Goal: Task Accomplishment & Management: Use online tool/utility

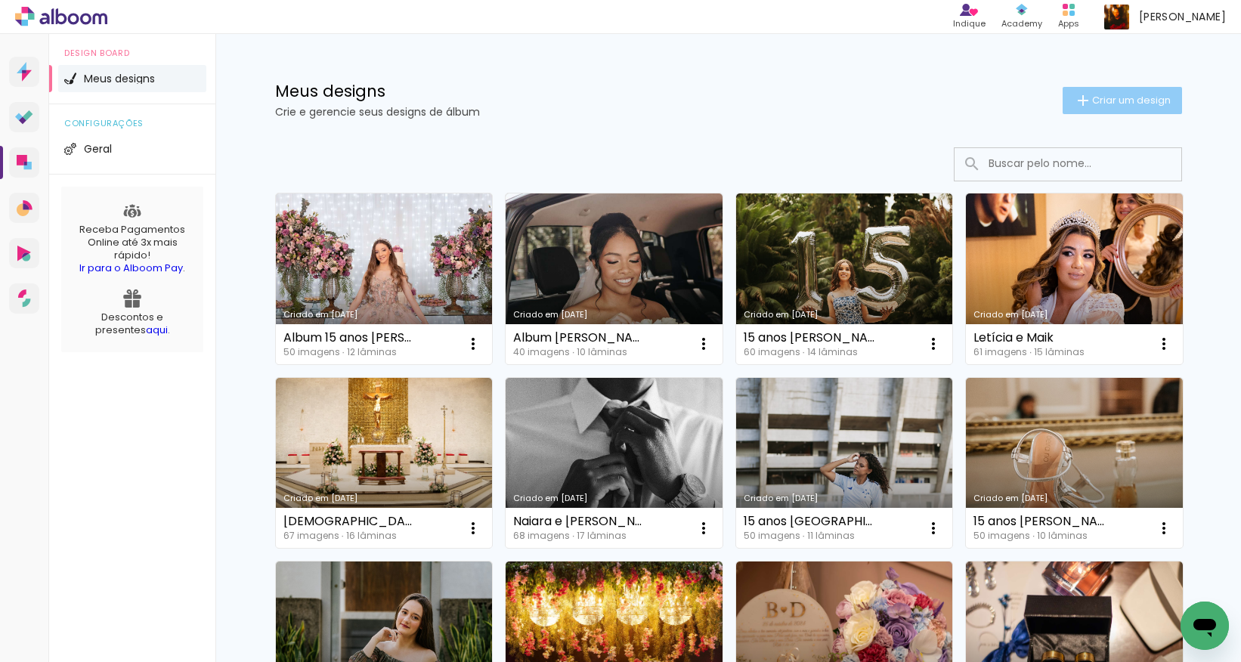
click at [991, 105] on span "Criar um design" at bounding box center [1131, 100] width 79 height 10
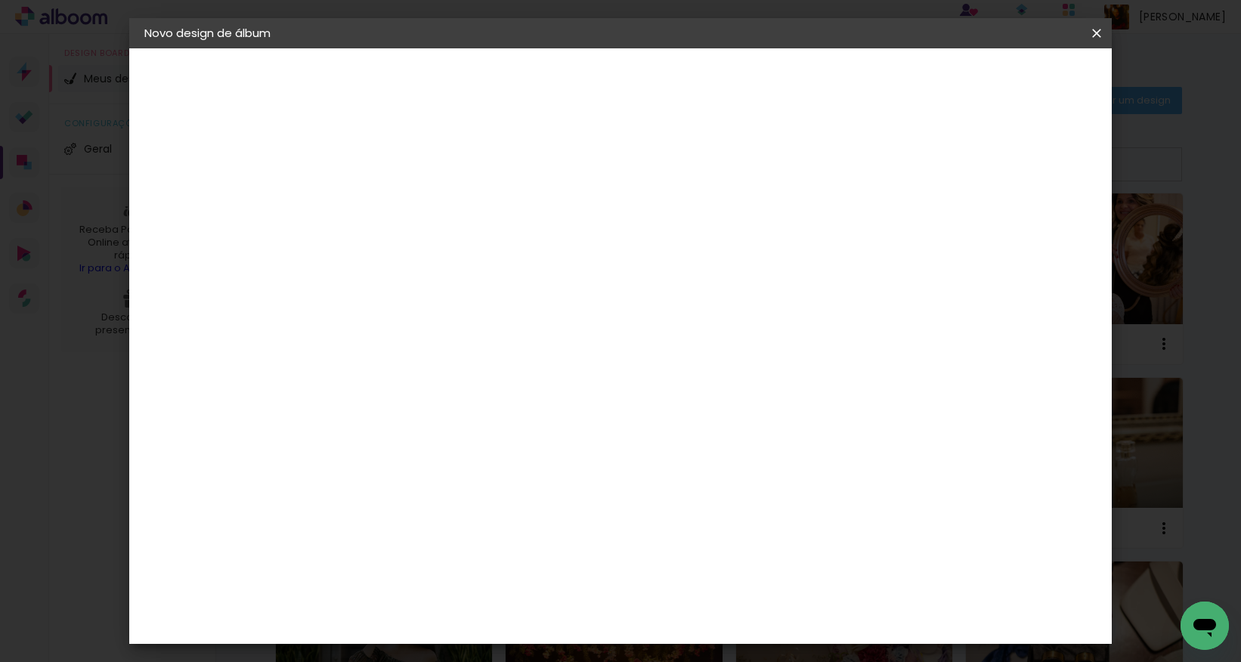
click at [391, 191] on input at bounding box center [391, 202] width 0 height 23
type input "Album Franciele e Isac"
type paper-input "Album Franciele e Isac"
click at [0, 0] on slot "Avançar" at bounding box center [0, 0] width 0 height 0
click at [0, 0] on slot "Tamanho Livre" at bounding box center [0, 0] width 0 height 0
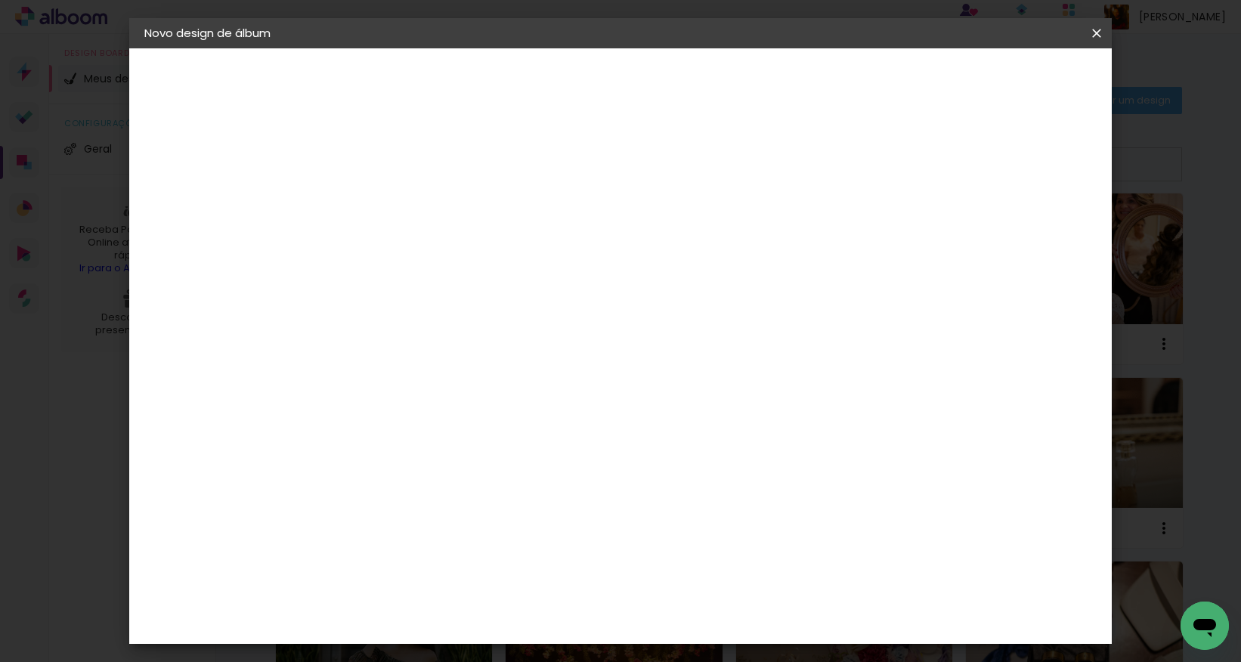
click at [492, 278] on input at bounding box center [430, 287] width 153 height 19
type input "dre"
type paper-input "dre"
click at [480, 343] on div "DreambooksPro" at bounding box center [431, 341] width 98 height 12
click at [639, 71] on paper-button "Avançar" at bounding box center [602, 80] width 74 height 26
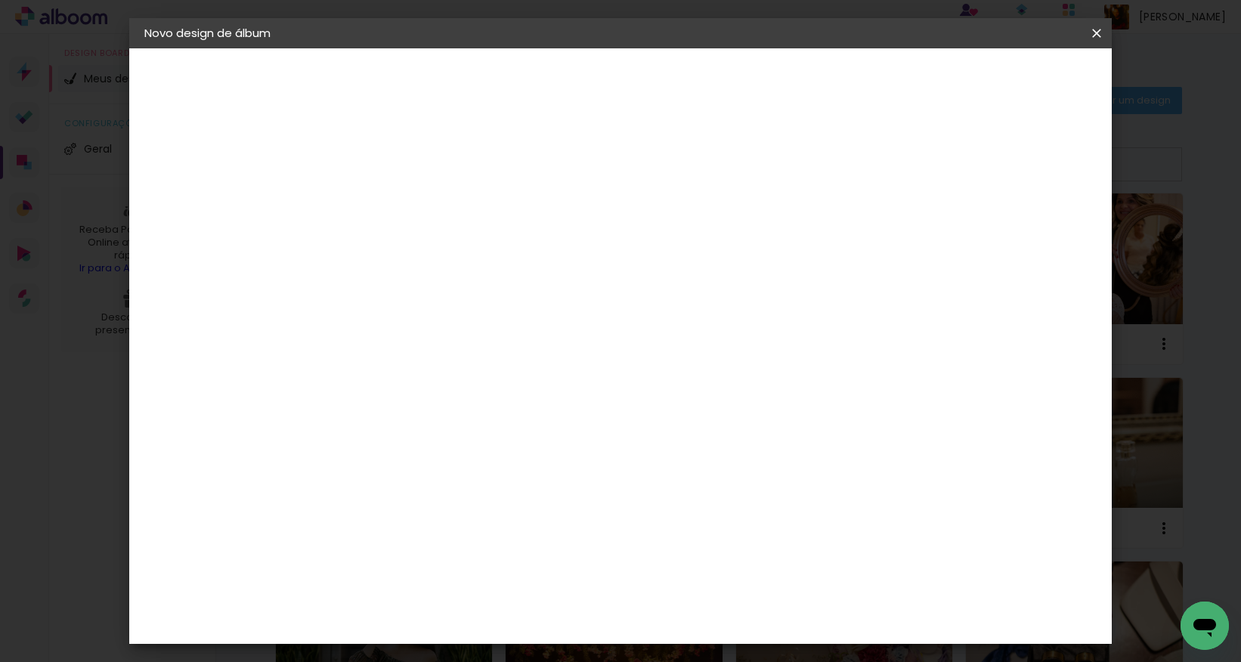
click at [511, 269] on div "Opções disponíveis Álbum Réplica Pequena Réplica Grande Tamanho Escolha o taman…" at bounding box center [429, 288] width 163 height 283
click at [474, 261] on paper-input-container "Linha" at bounding box center [430, 264] width 88 height 39
click at [680, 258] on paper-item "Álbum" at bounding box center [718, 251] width 302 height 30
type input "Álbum"
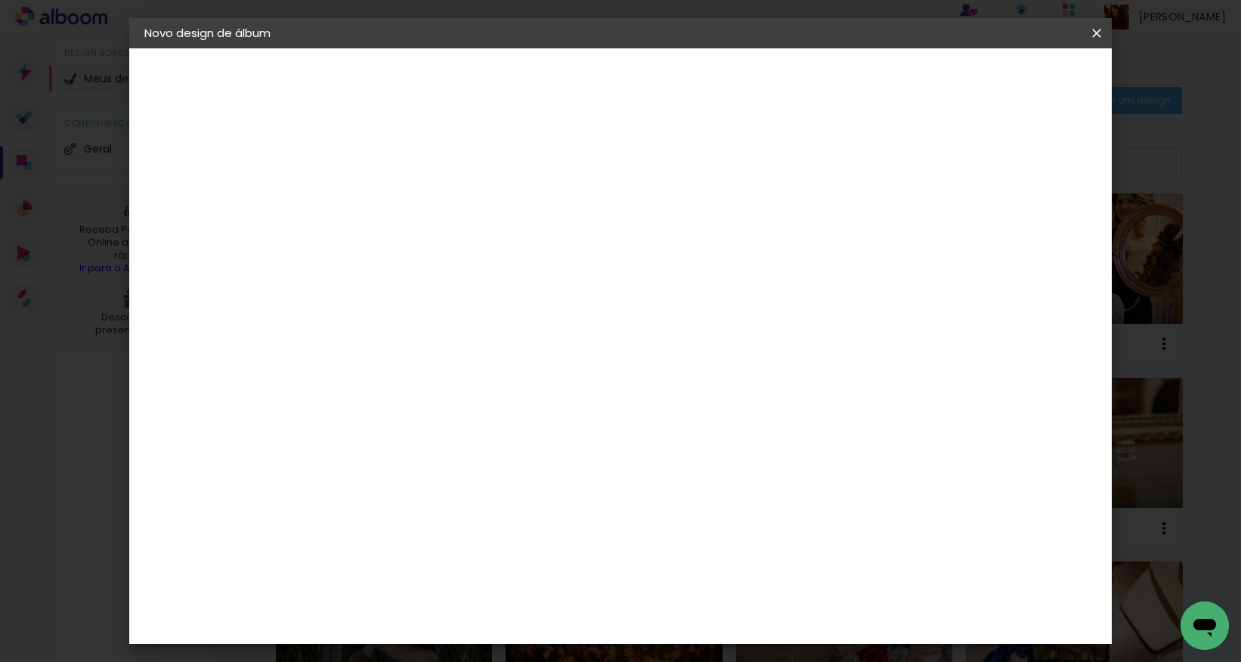
click at [493, 492] on span "30 × 30" at bounding box center [458, 510] width 70 height 31
click at [0, 0] on slot "Avançar" at bounding box center [0, 0] width 0 height 0
click at [991, 76] on span "Iniciar design" at bounding box center [967, 80] width 69 height 11
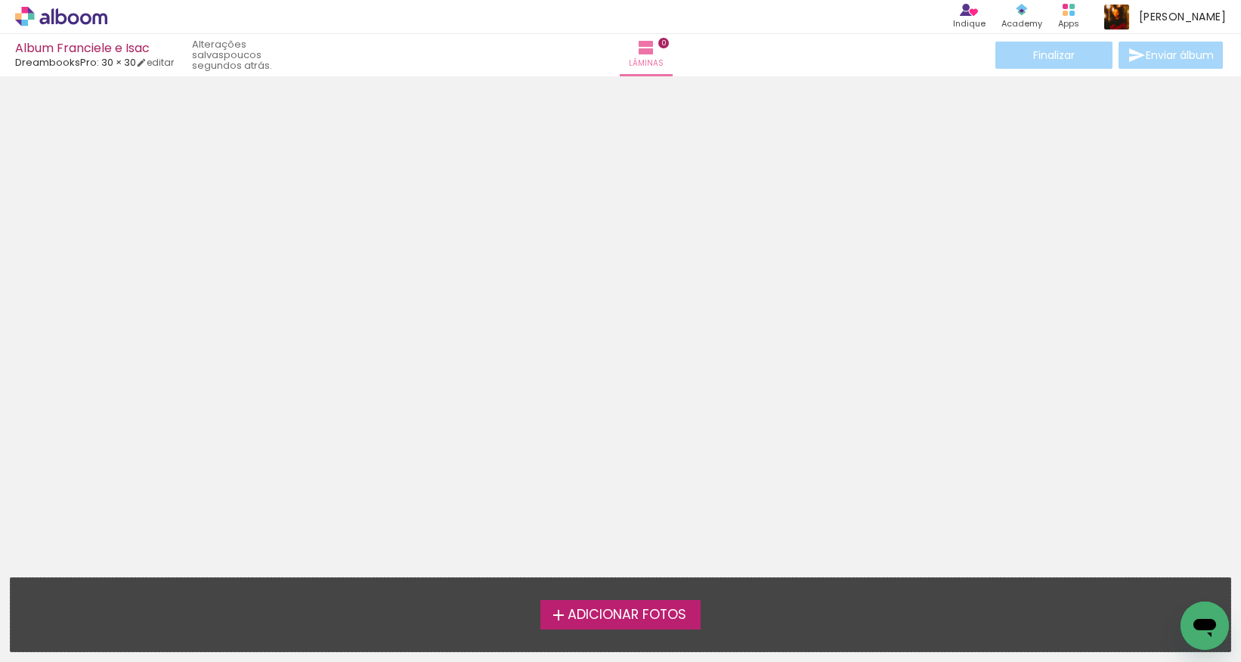
click at [678, 492] on span "Adicionar Fotos" at bounding box center [626, 615] width 119 height 14
click at [0, 0] on input "file" at bounding box center [0, 0] width 0 height 0
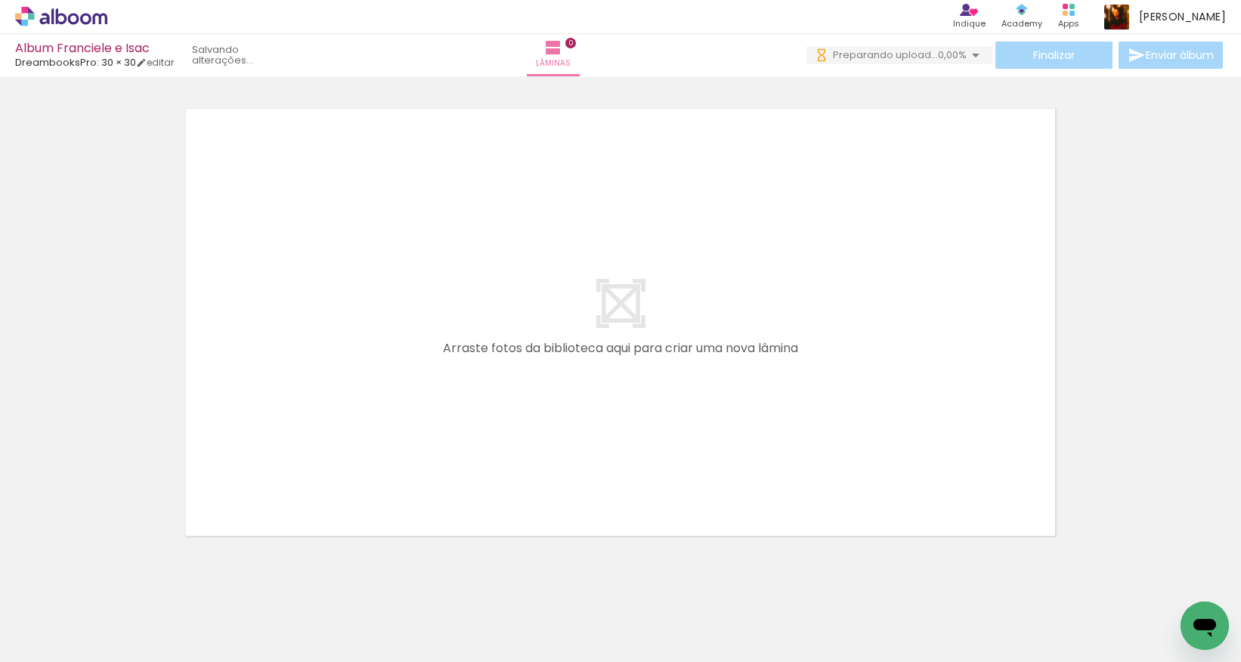
click at [927, 55] on span "Preparando upload..." at bounding box center [885, 55] width 105 height 14
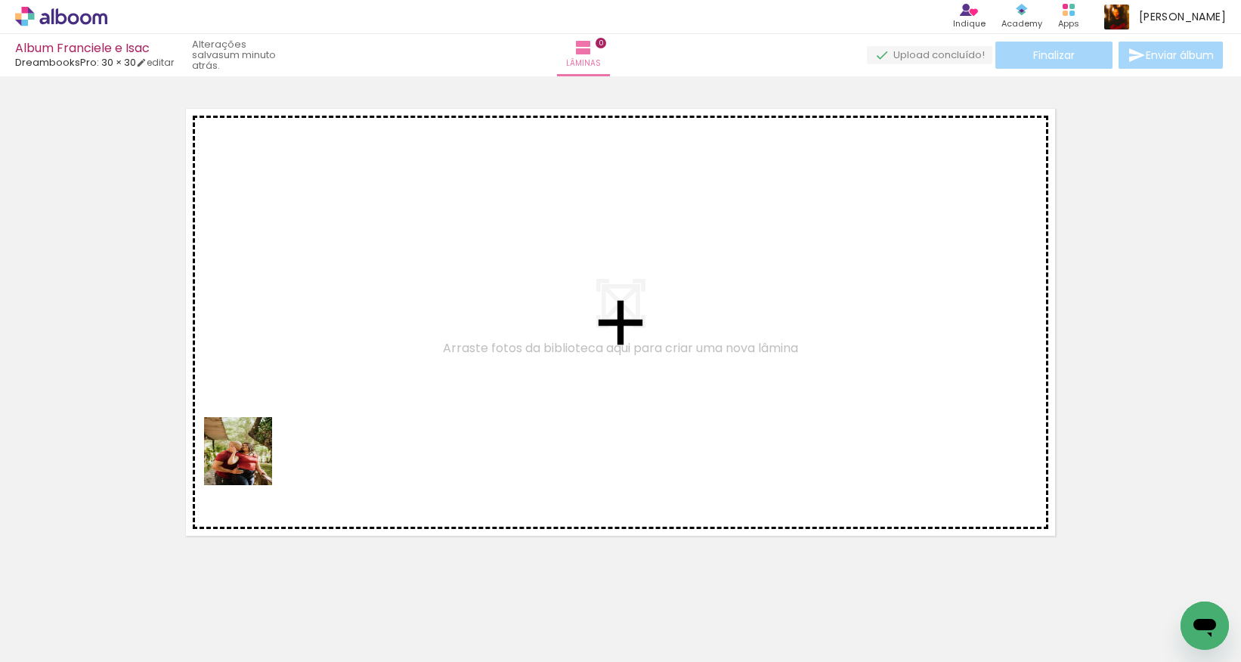
drag, startPoint x: 143, startPoint y: 615, endPoint x: 321, endPoint y: 388, distance: 288.4
click at [321, 388] on quentale-workspace at bounding box center [620, 331] width 1241 height 662
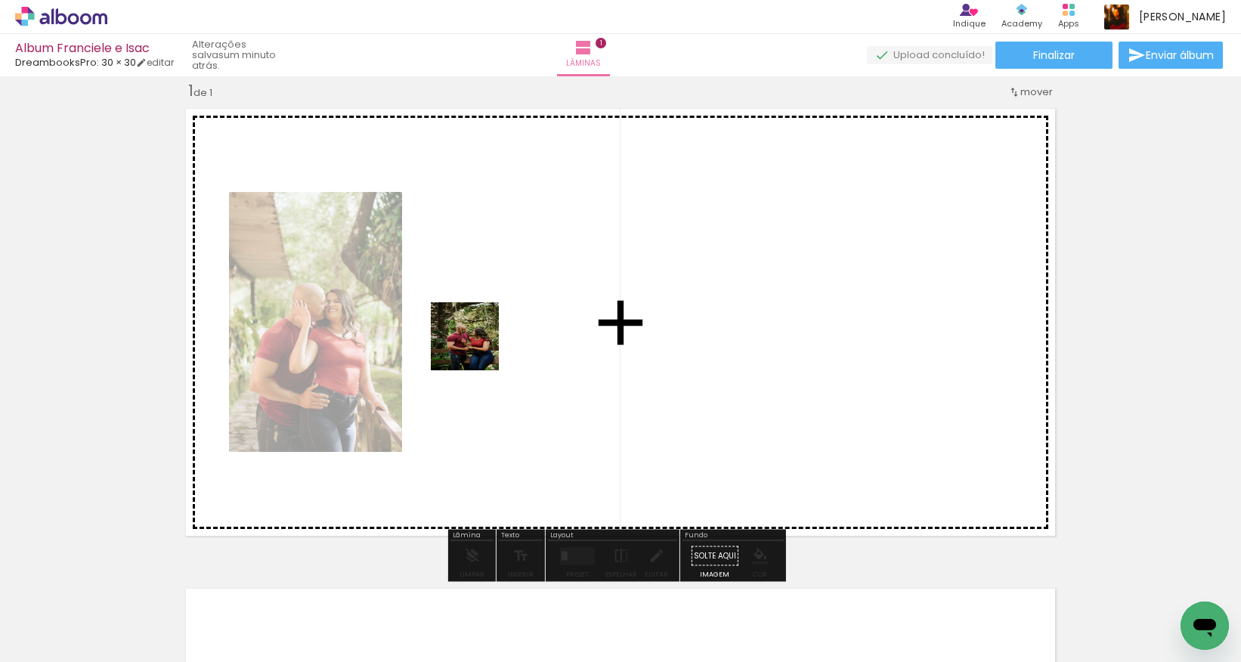
drag, startPoint x: 242, startPoint y: 602, endPoint x: 481, endPoint y: 345, distance: 351.3
click at [481, 345] on quentale-workspace at bounding box center [620, 331] width 1241 height 662
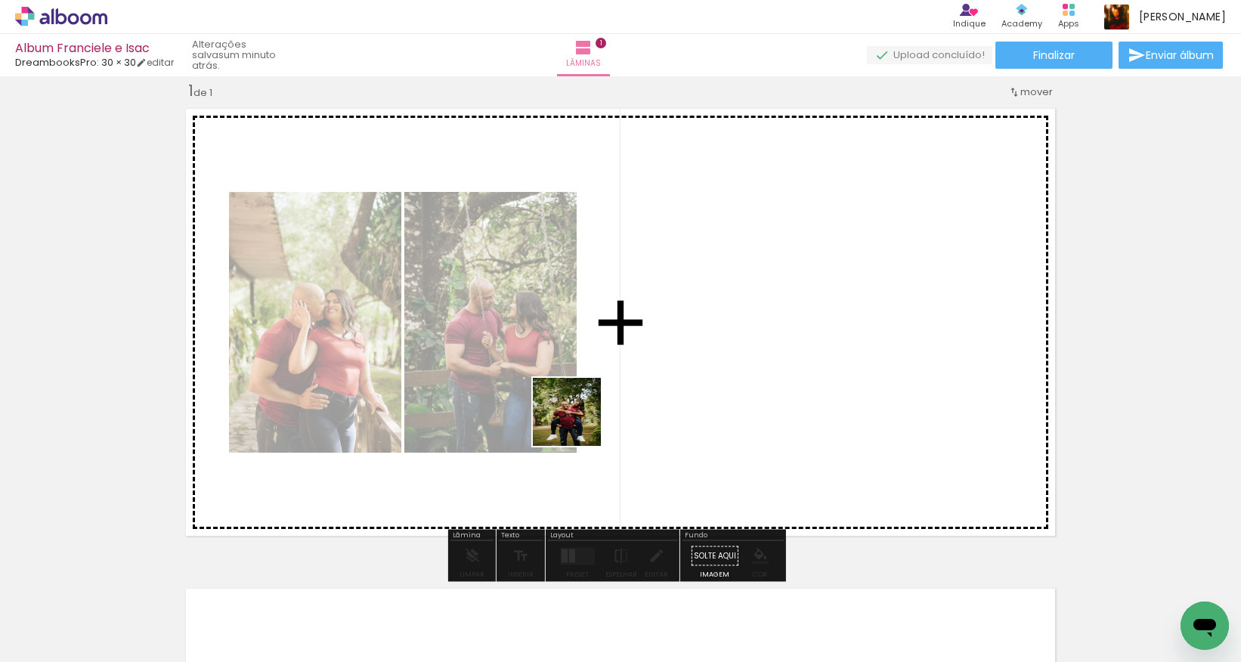
drag, startPoint x: 336, startPoint y: 607, endPoint x: 688, endPoint y: 376, distance: 420.2
click at [688, 376] on quentale-workspace at bounding box center [620, 331] width 1241 height 662
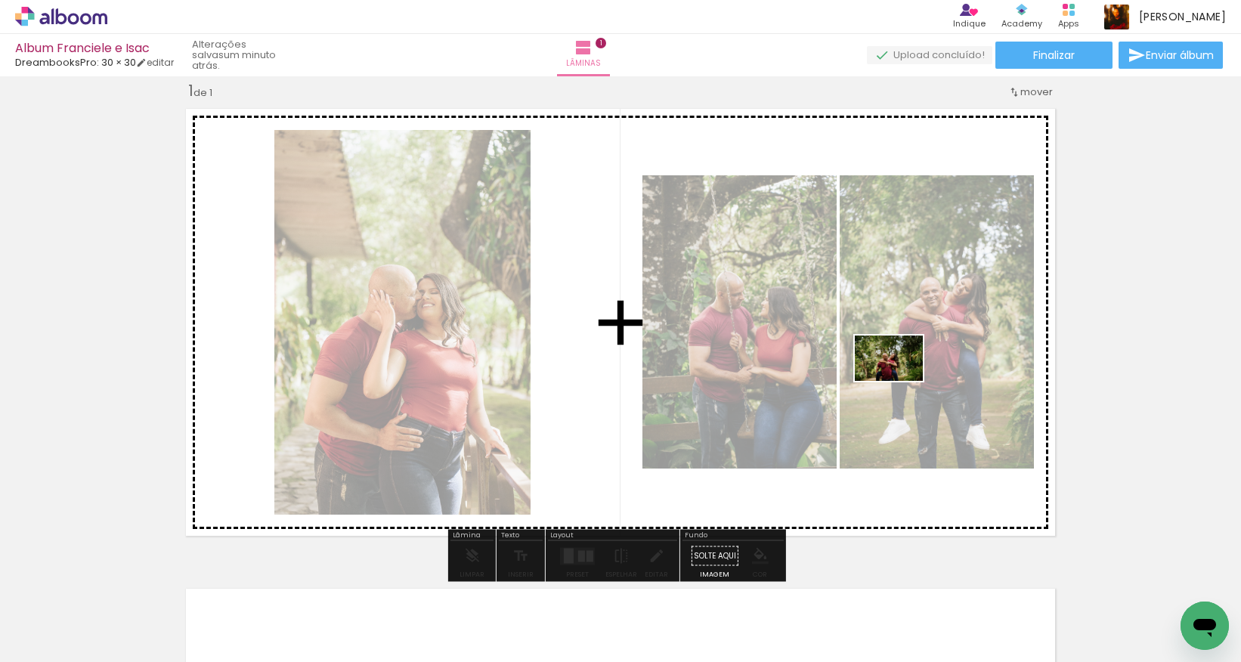
drag, startPoint x: 417, startPoint y: 607, endPoint x: 974, endPoint y: 360, distance: 608.9
click at [974, 360] on quentale-workspace at bounding box center [620, 331] width 1241 height 662
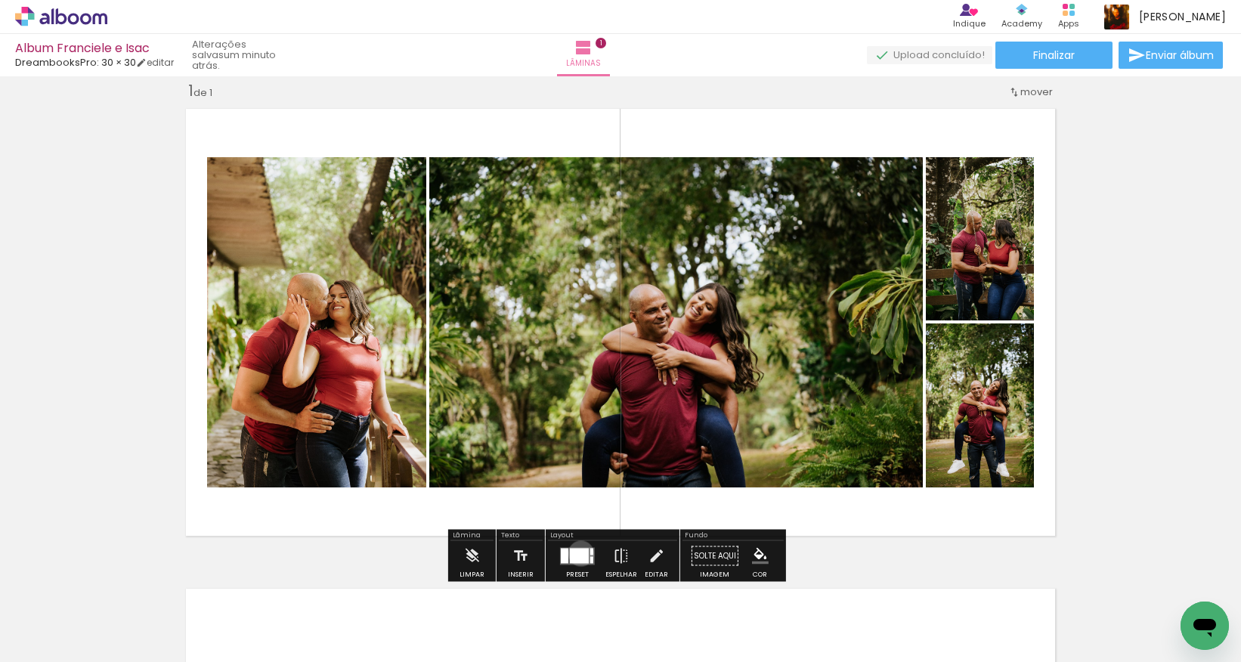
click at [577, 492] on div at bounding box center [579, 555] width 19 height 15
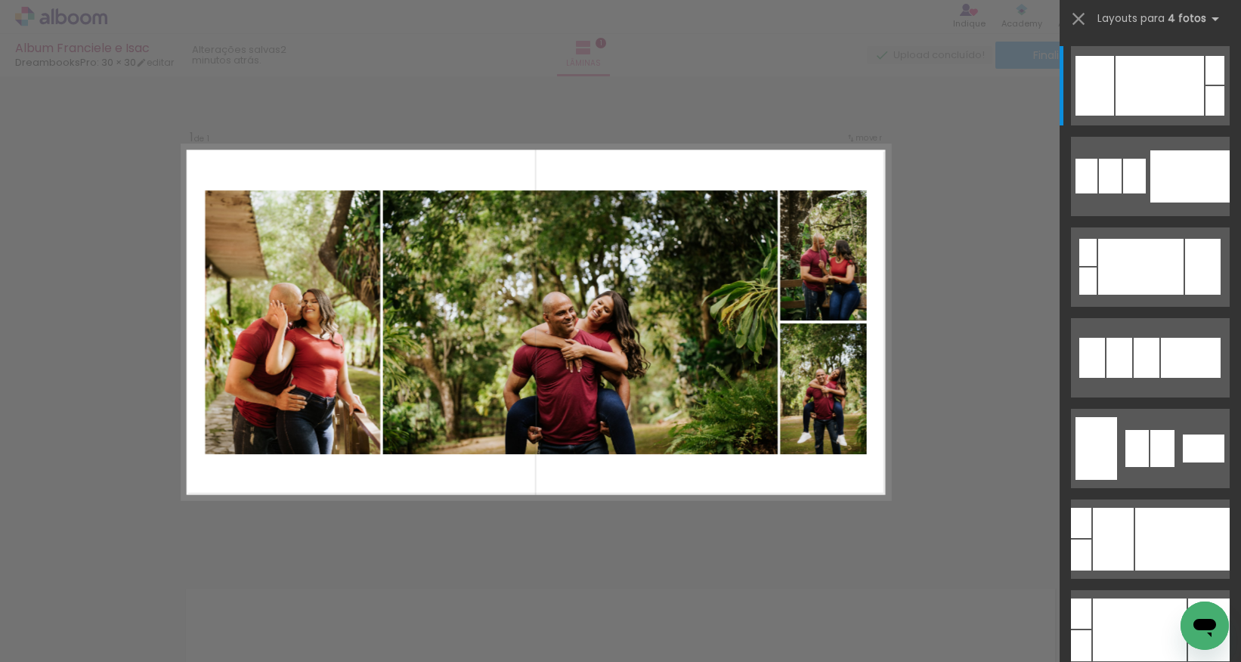
click at [468, 492] on div "Confirmar Cancelar" at bounding box center [620, 555] width 1241 height 996
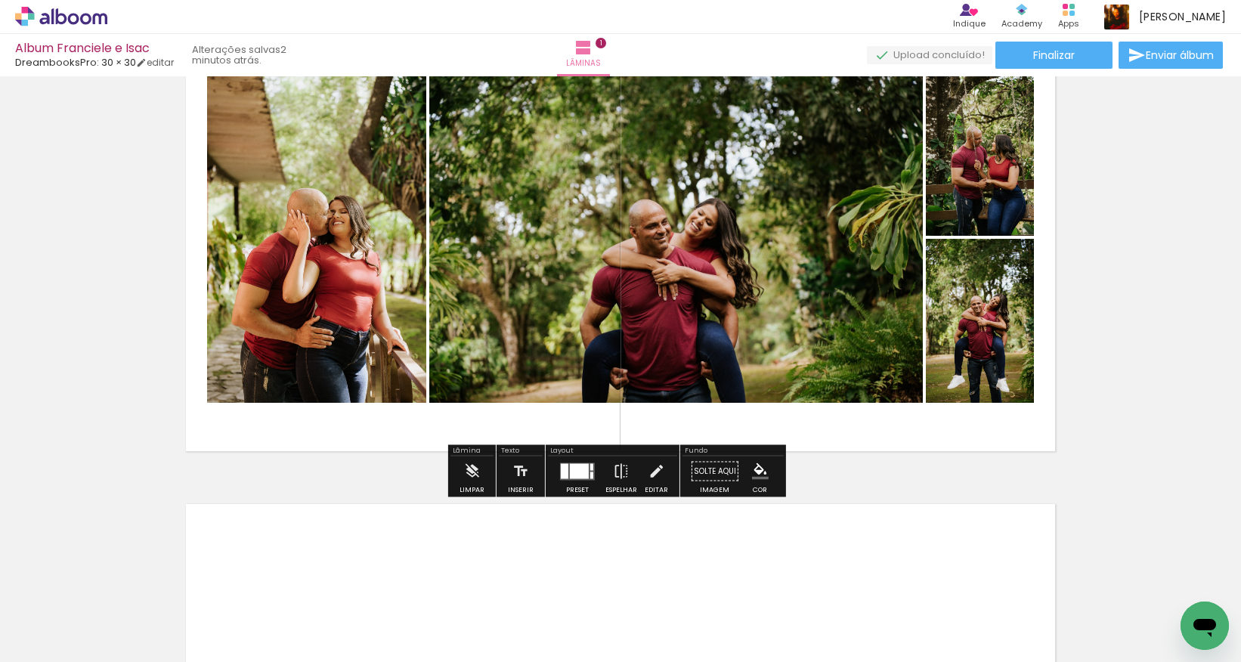
scroll to position [250, 0]
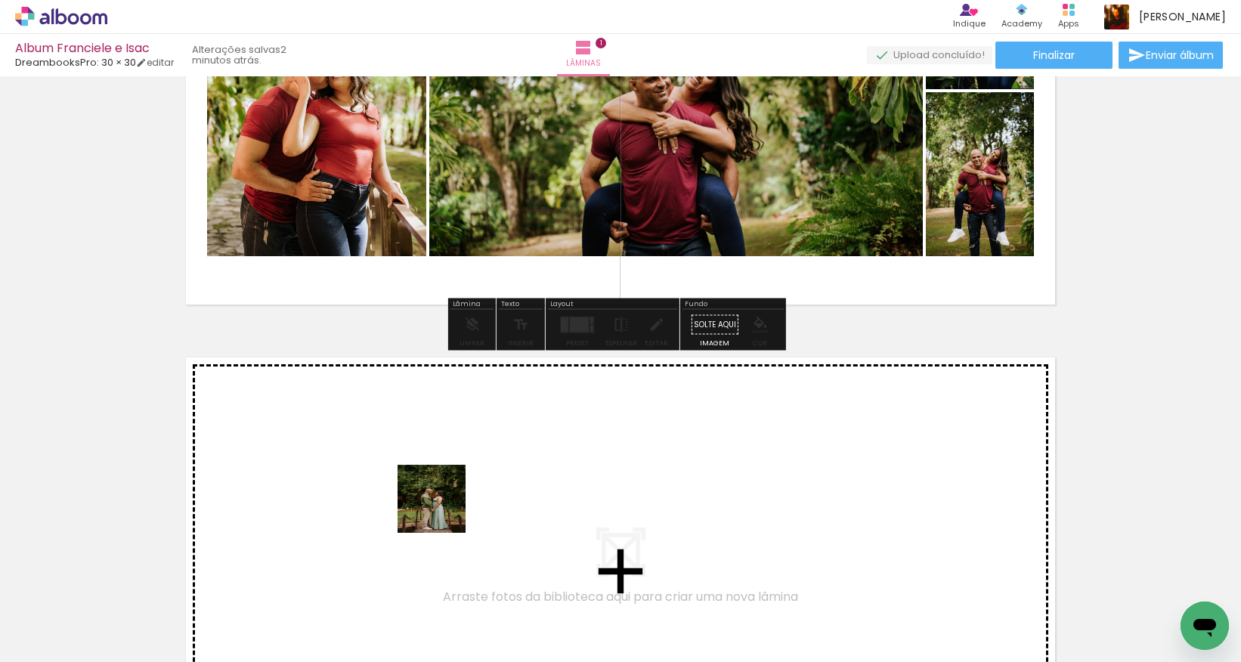
drag, startPoint x: 494, startPoint y: 612, endPoint x: 411, endPoint y: 474, distance: 161.3
click at [411, 474] on quentale-workspace at bounding box center [620, 331] width 1241 height 662
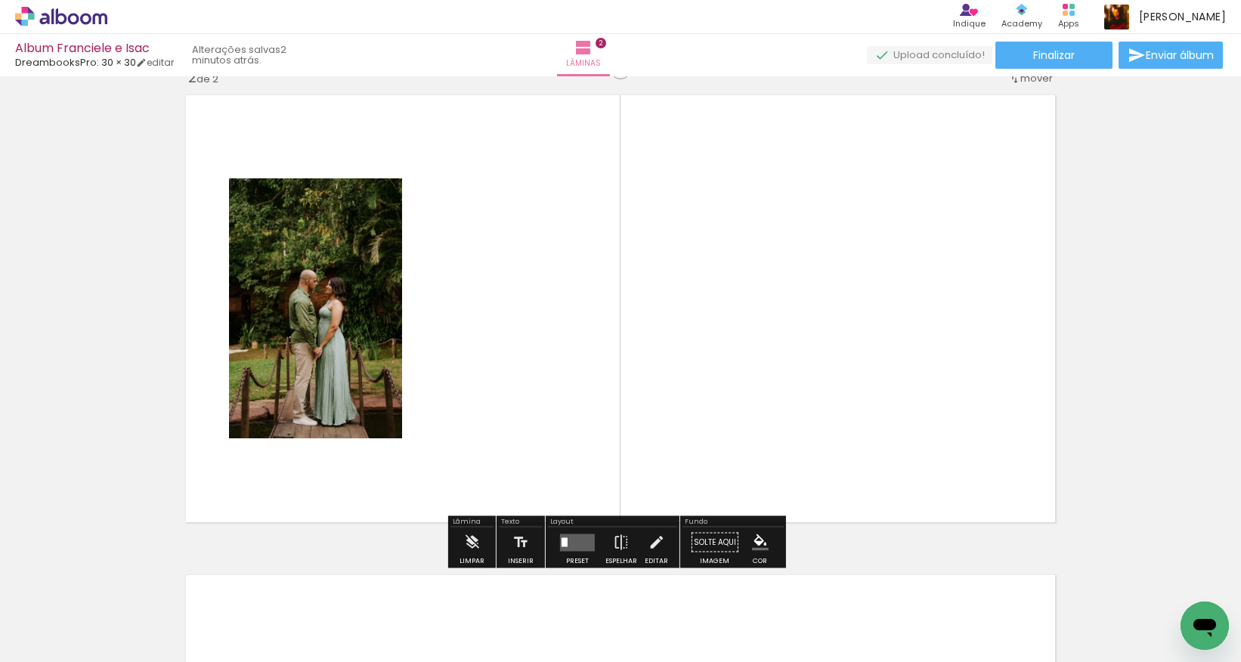
scroll to position [509, 0]
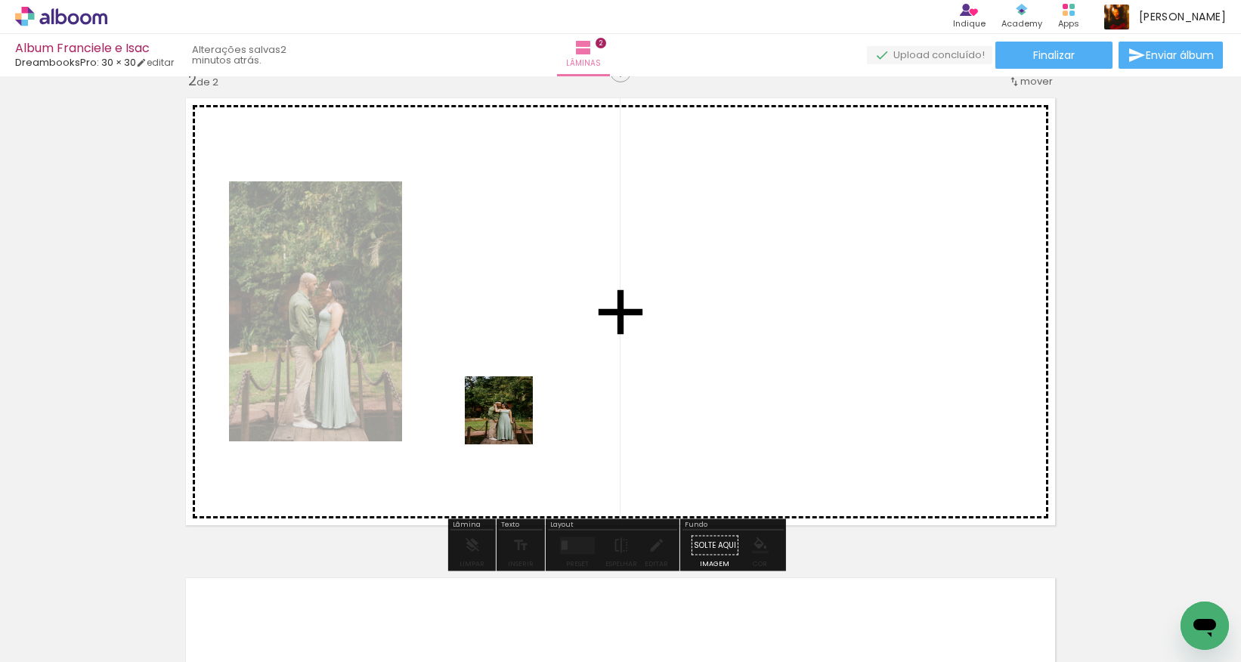
drag, startPoint x: 566, startPoint y: 590, endPoint x: 559, endPoint y: 455, distance: 135.4
click at [510, 413] on quentale-workspace at bounding box center [620, 331] width 1241 height 662
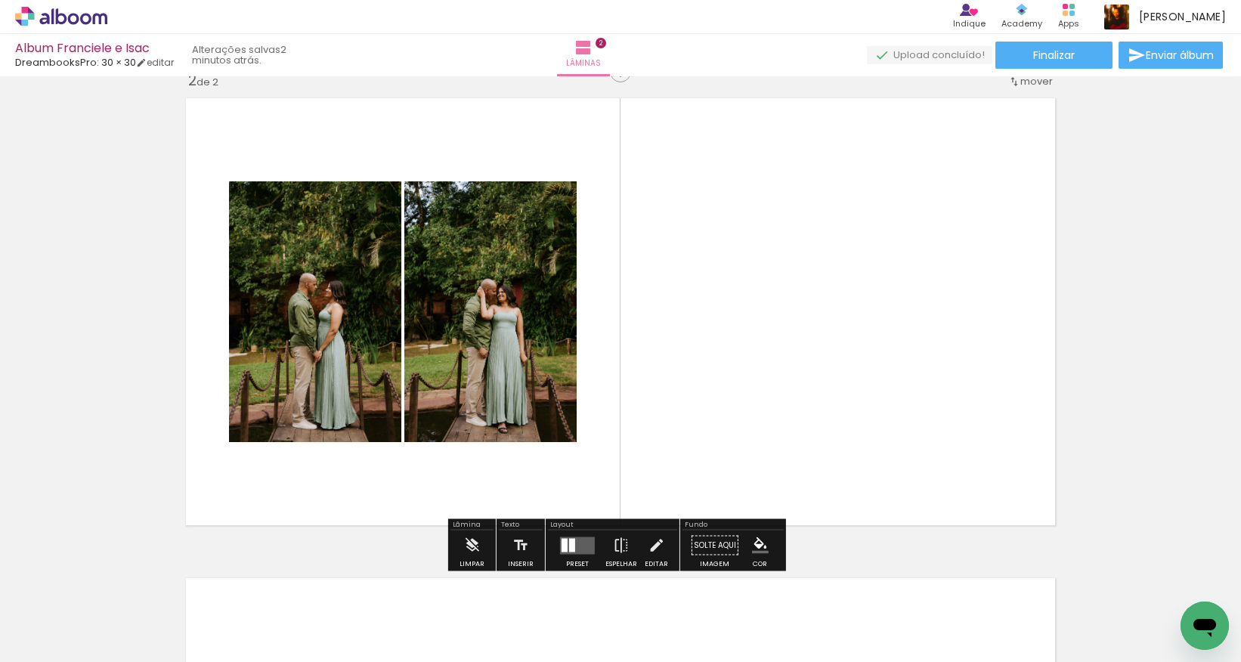
drag, startPoint x: 783, startPoint y: 422, endPoint x: 832, endPoint y: 317, distance: 114.9
click at [832, 317] on quentale-workspace at bounding box center [620, 331] width 1241 height 662
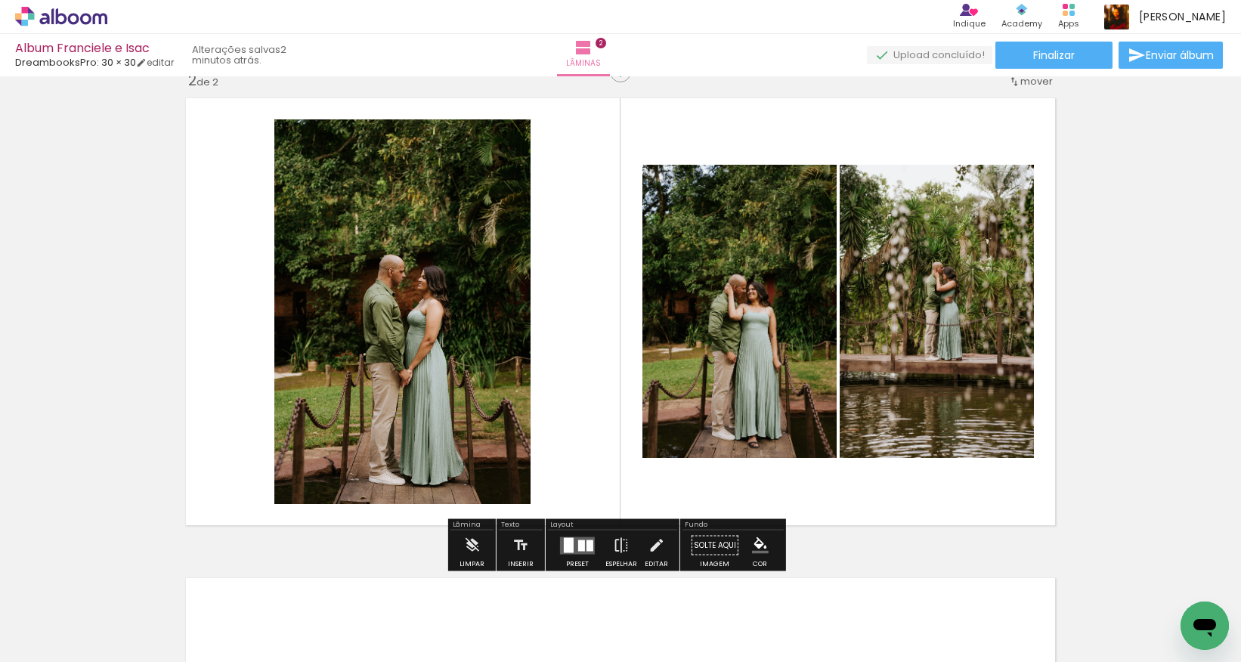
scroll to position [0, 1667]
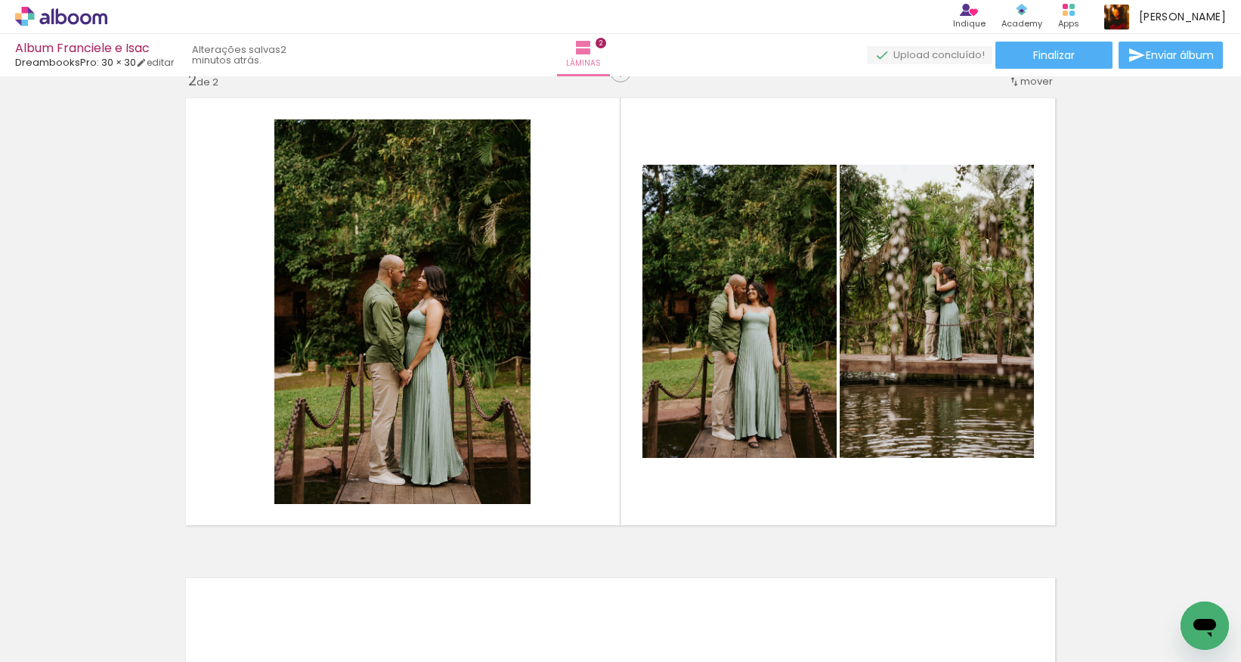
drag, startPoint x: 340, startPoint y: 655, endPoint x: 846, endPoint y: 651, distance: 506.2
click at [124, 492] on iron-horizontal-list at bounding box center [109, 614] width 30 height 94
drag, startPoint x: 610, startPoint y: 607, endPoint x: 821, endPoint y: 440, distance: 269.4
click at [821, 440] on quentale-workspace at bounding box center [620, 331] width 1241 height 662
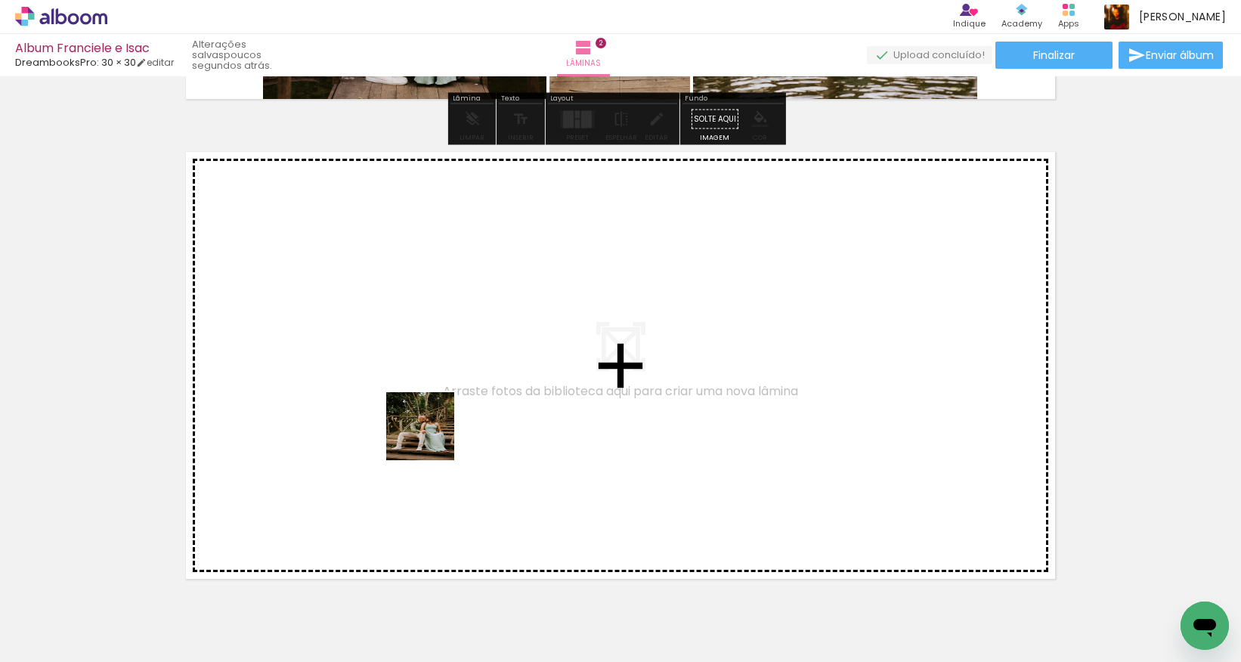
drag, startPoint x: 641, startPoint y: 563, endPoint x: 422, endPoint y: 434, distance: 254.6
click at [422, 434] on quentale-workspace at bounding box center [620, 331] width 1241 height 662
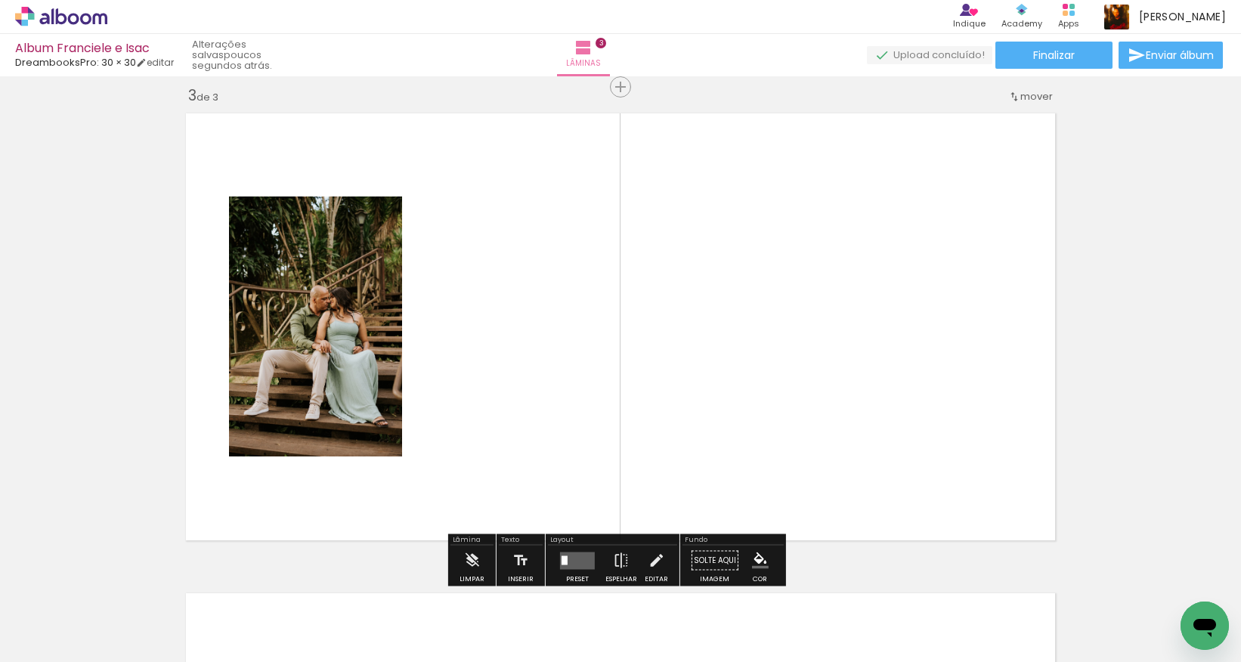
scroll to position [978, 0]
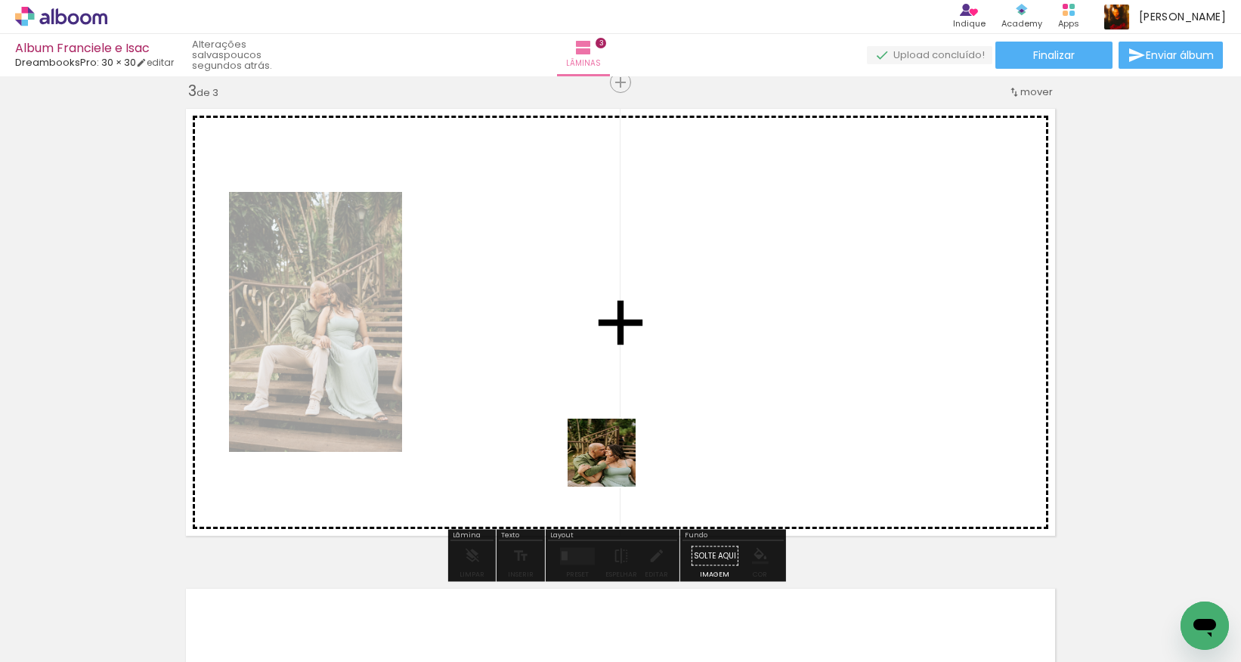
drag, startPoint x: 759, startPoint y: 618, endPoint x: 470, endPoint y: 371, distance: 380.5
click at [470, 371] on quentale-workspace at bounding box center [620, 331] width 1241 height 662
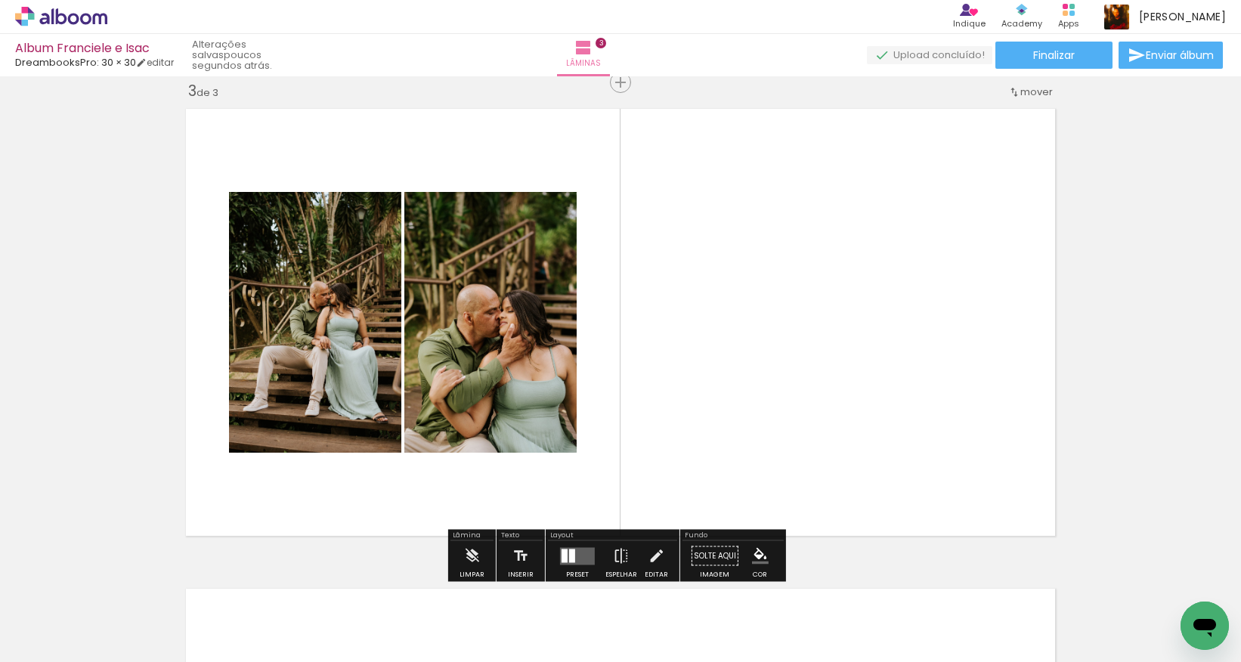
drag, startPoint x: 842, startPoint y: 601, endPoint x: 767, endPoint y: 392, distance: 221.8
click at [767, 392] on quentale-workspace at bounding box center [620, 331] width 1241 height 662
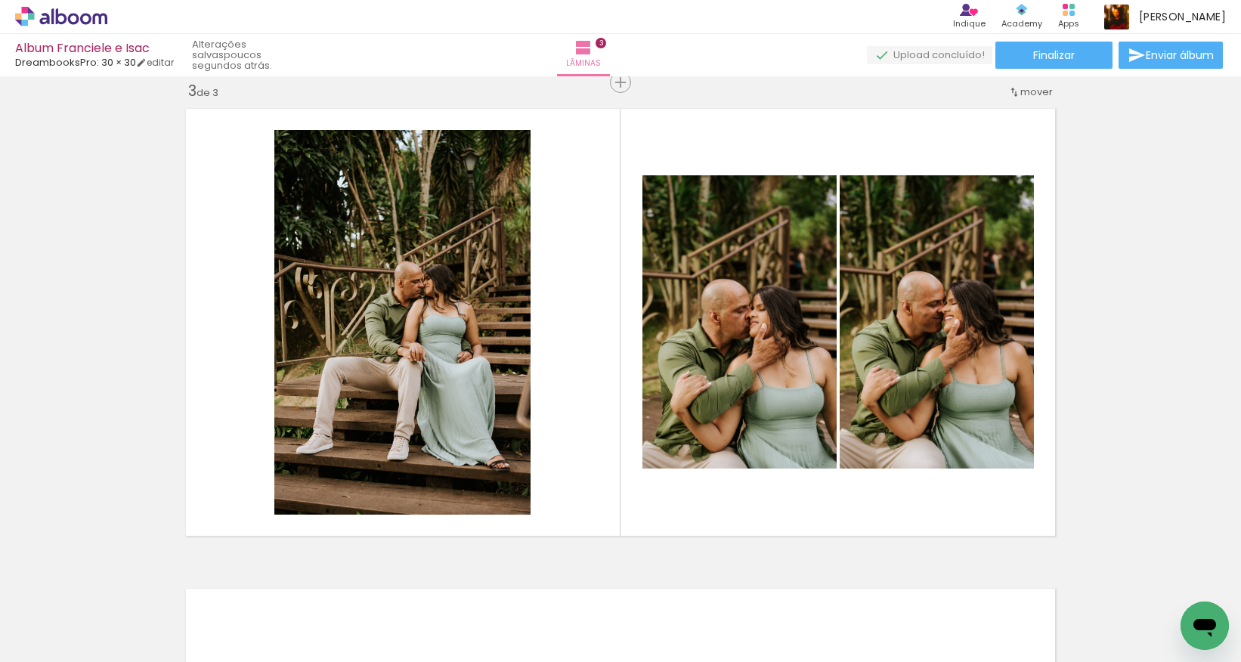
scroll to position [0, 579]
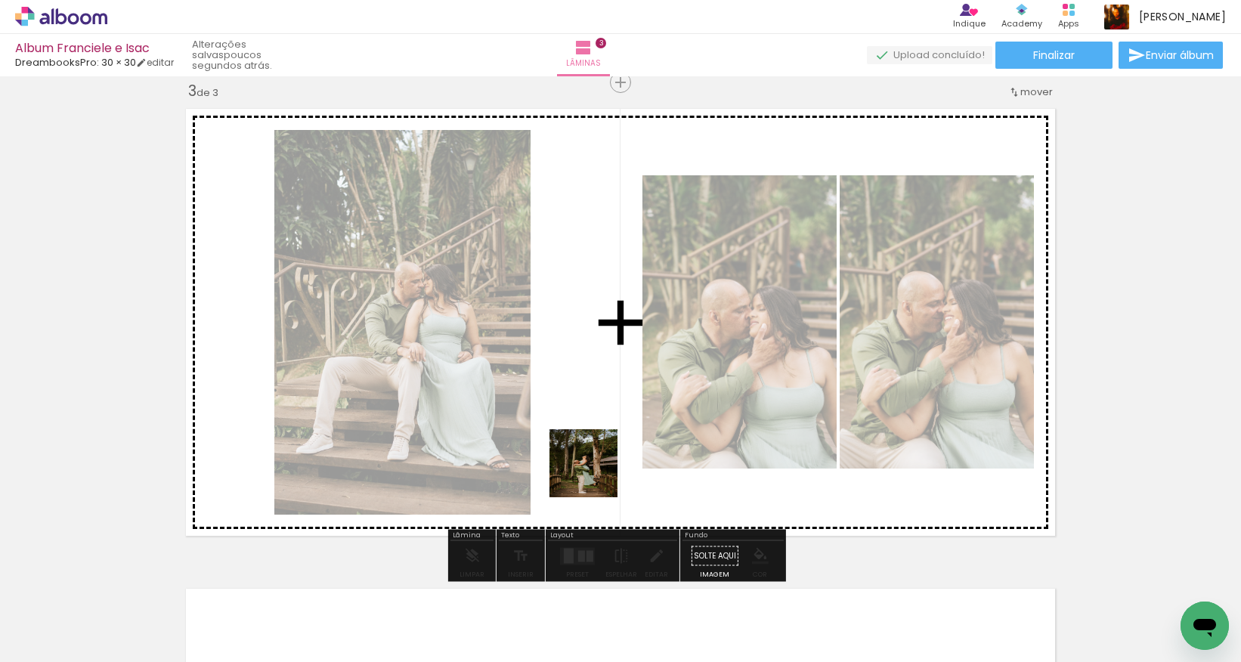
drag, startPoint x: 508, startPoint y: 622, endPoint x: 666, endPoint y: 418, distance: 258.4
click at [666, 418] on quentale-workspace at bounding box center [620, 331] width 1241 height 662
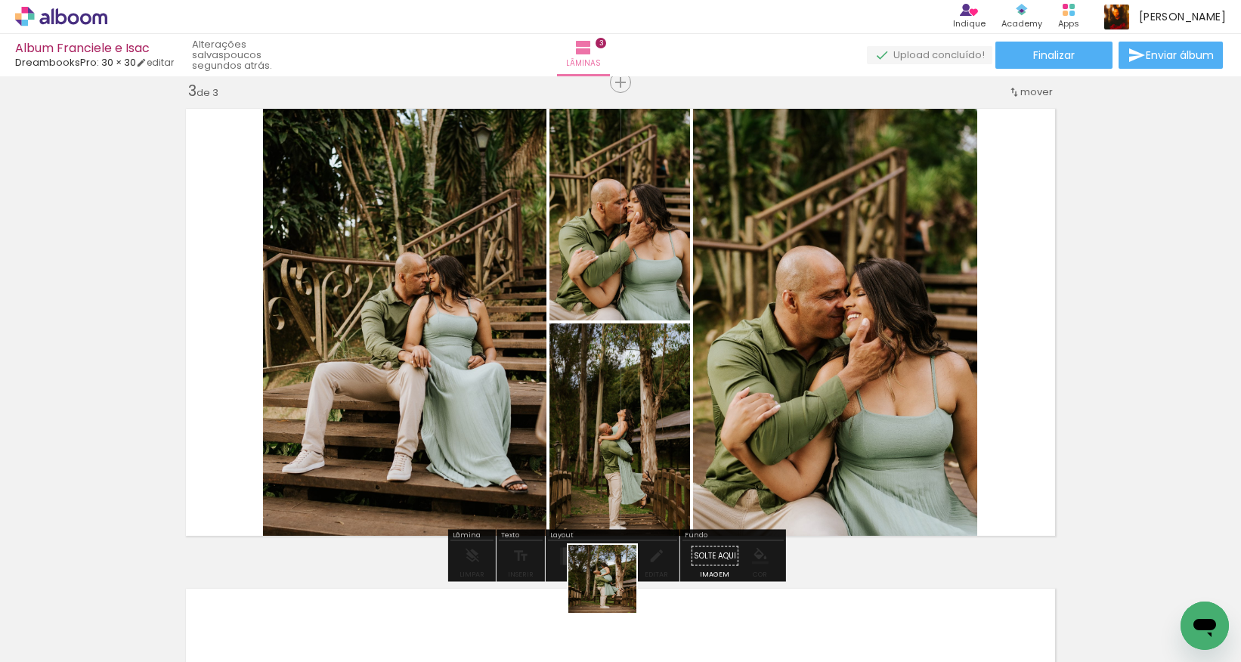
drag, startPoint x: 595, startPoint y: 607, endPoint x: 856, endPoint y: 387, distance: 341.0
click at [856, 387] on quentale-workspace at bounding box center [620, 331] width 1241 height 662
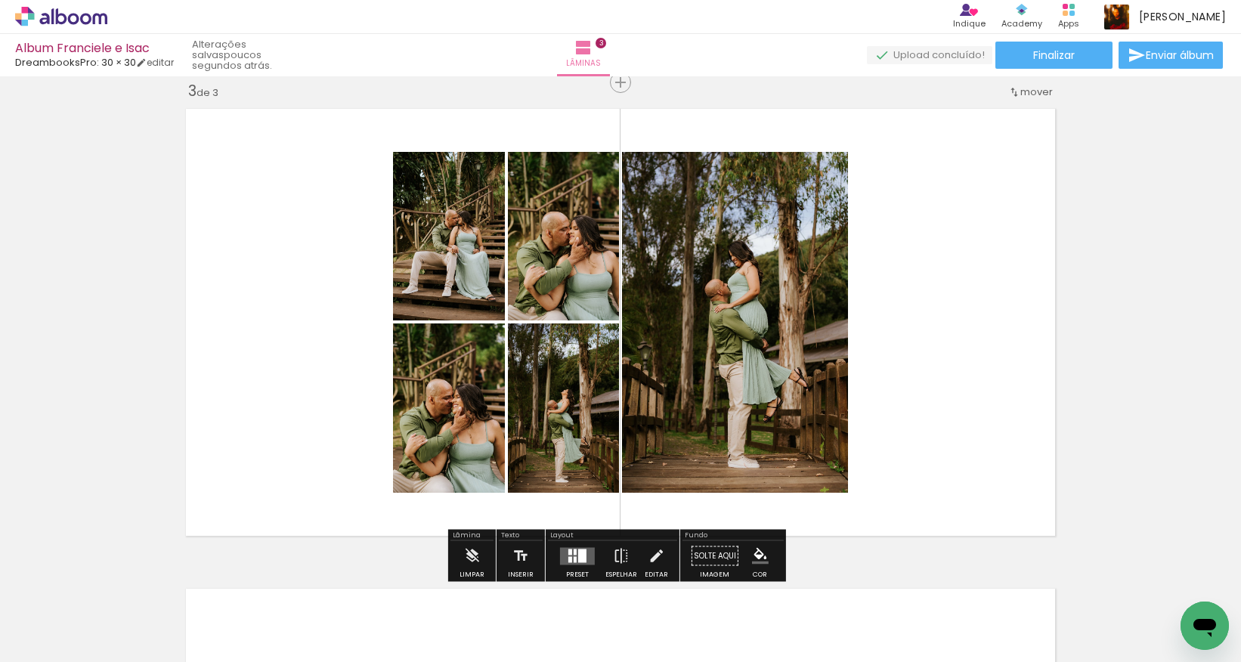
click at [583, 492] on div at bounding box center [582, 556] width 8 height 14
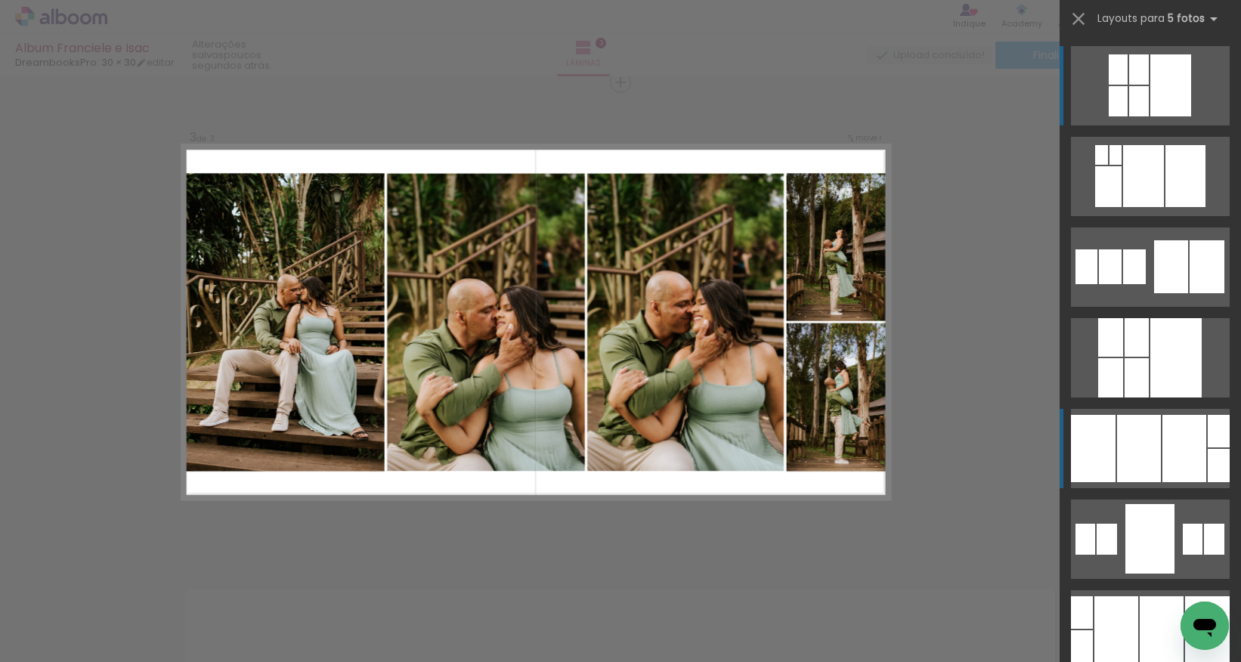
click at [991, 455] on div at bounding box center [1184, 448] width 44 height 67
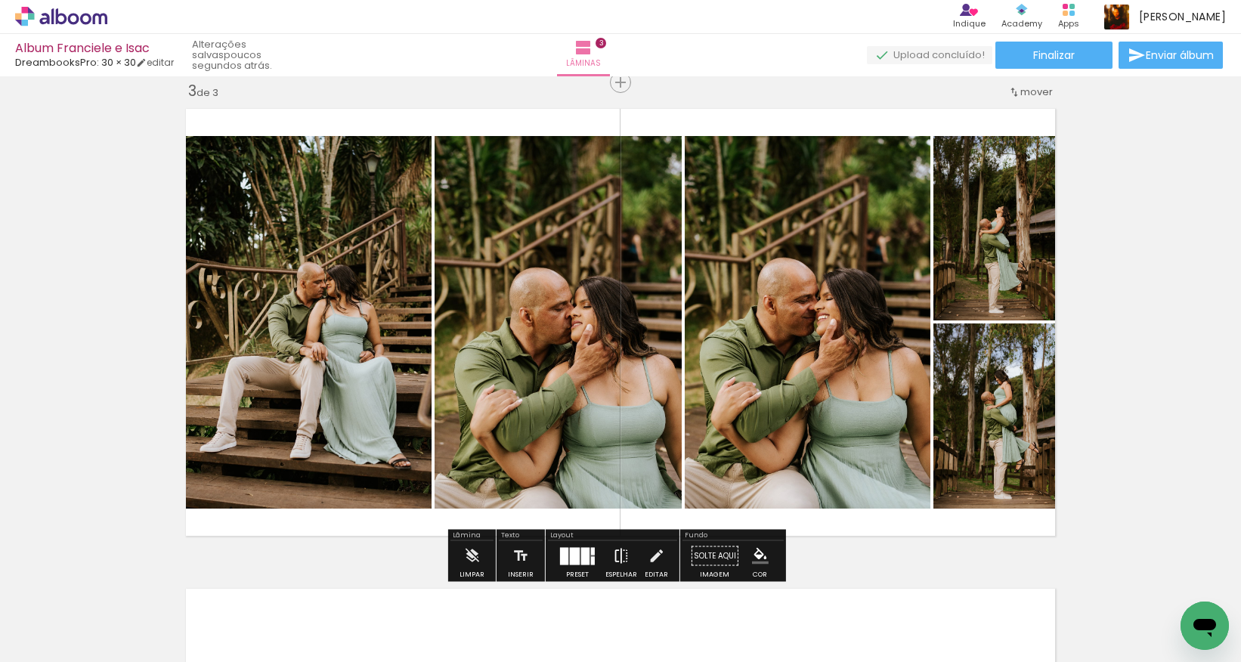
click at [613, 492] on iron-icon at bounding box center [621, 556] width 17 height 30
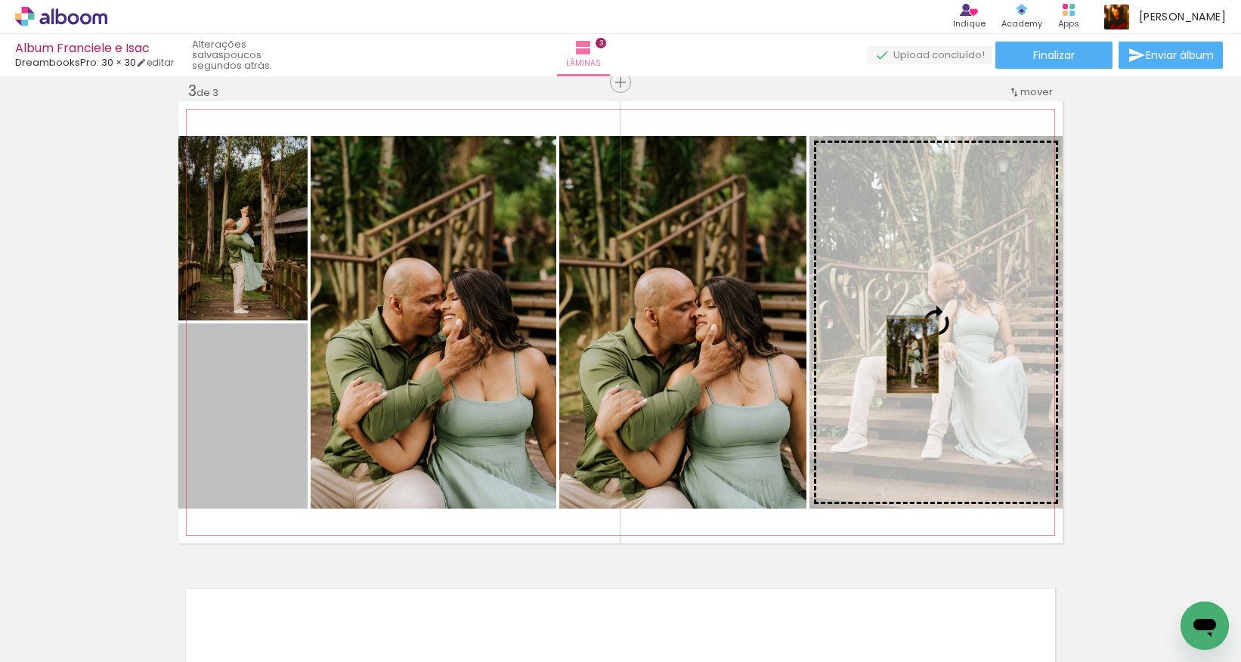
drag, startPoint x: 268, startPoint y: 411, endPoint x: 907, endPoint y: 356, distance: 640.8
click at [0, 0] on slot at bounding box center [0, 0] width 0 height 0
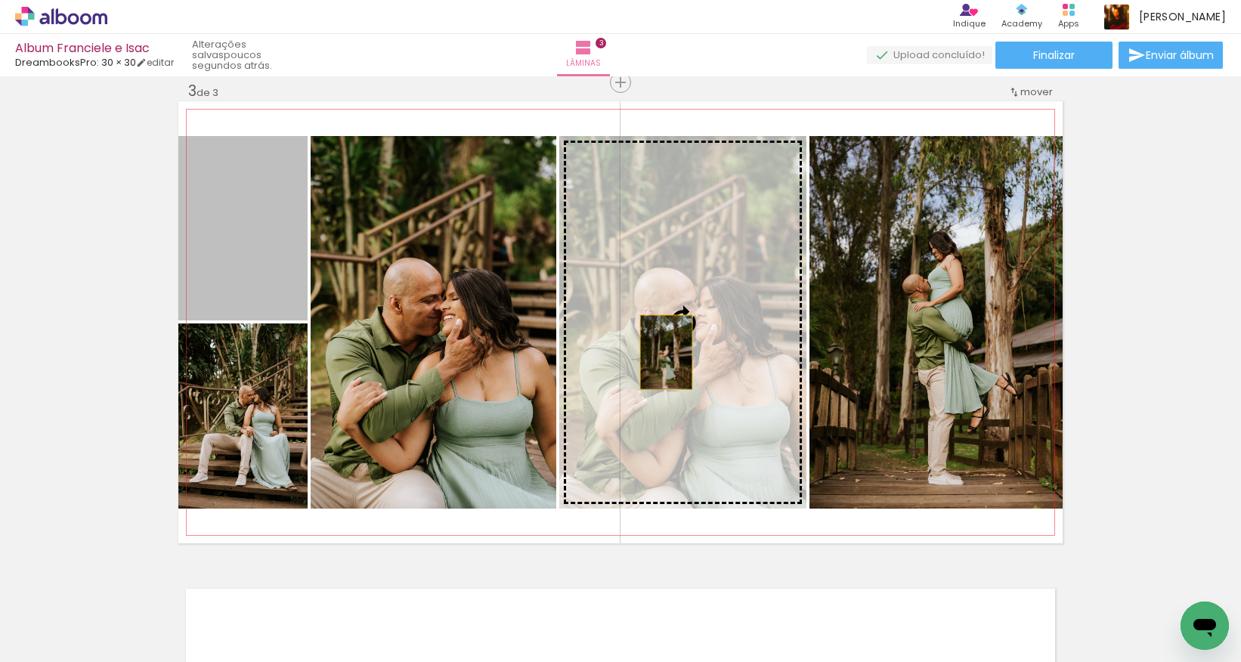
drag, startPoint x: 428, startPoint y: 310, endPoint x: 661, endPoint y: 352, distance: 236.5
click at [0, 0] on slot at bounding box center [0, 0] width 0 height 0
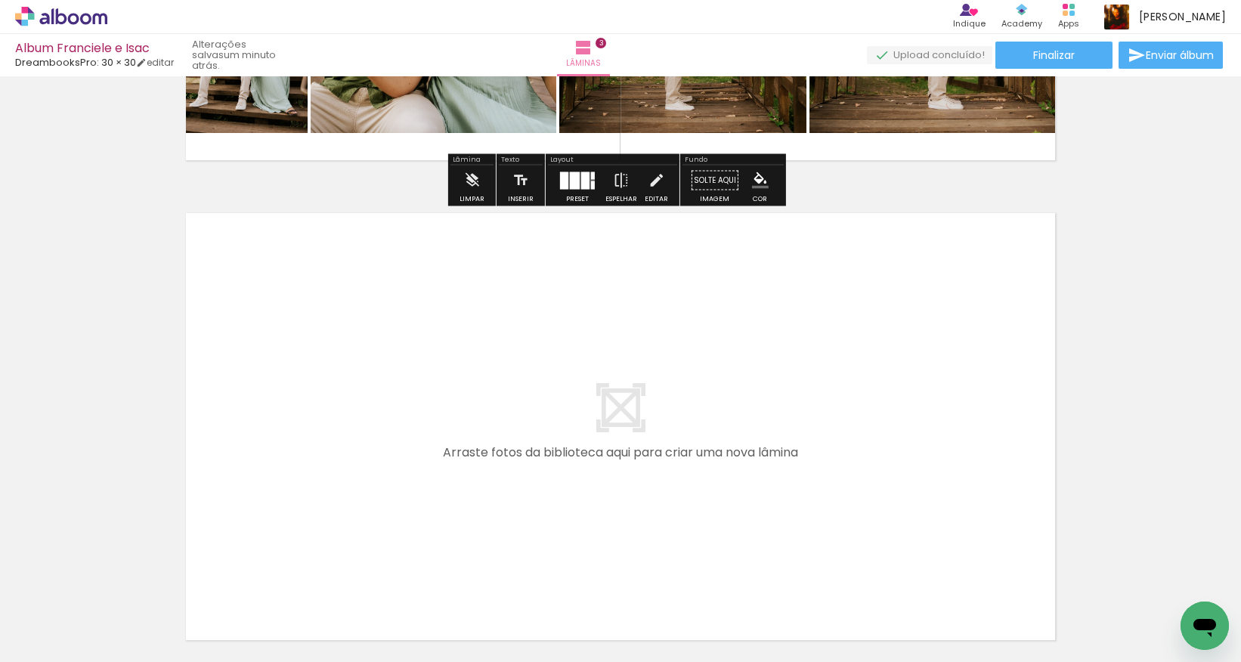
scroll to position [1376, 0]
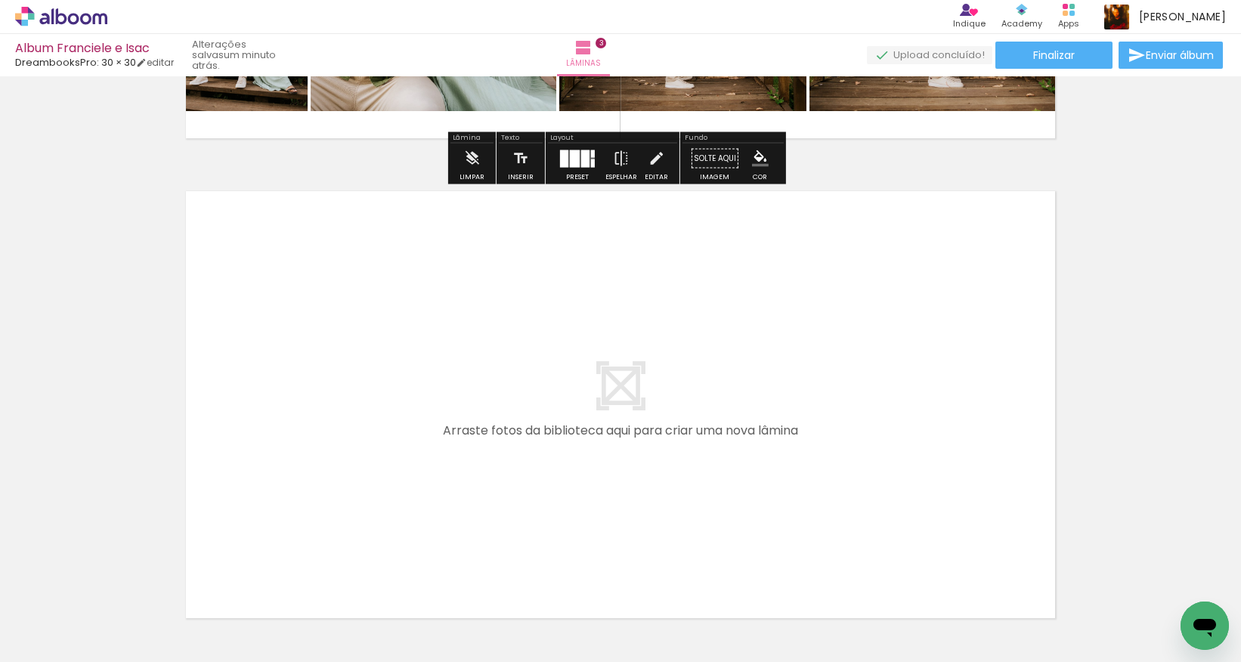
drag, startPoint x: 688, startPoint y: 623, endPoint x: 456, endPoint y: 422, distance: 306.4
click at [456, 422] on quentale-workspace at bounding box center [620, 331] width 1241 height 662
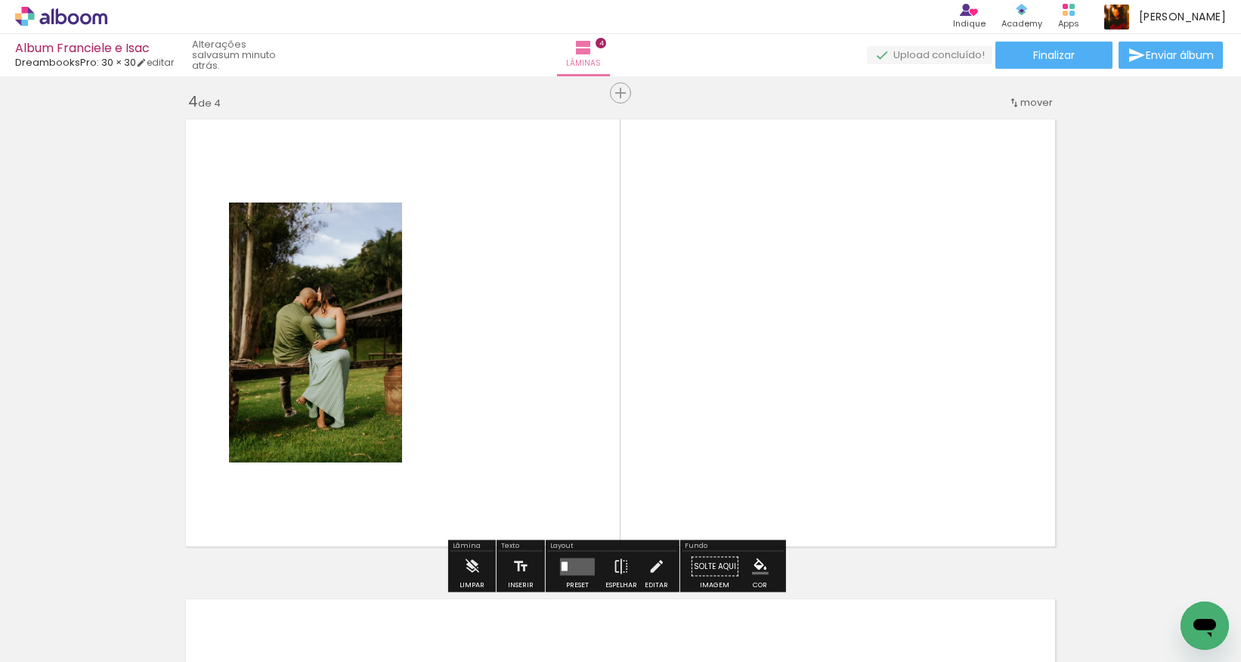
scroll to position [1458, 0]
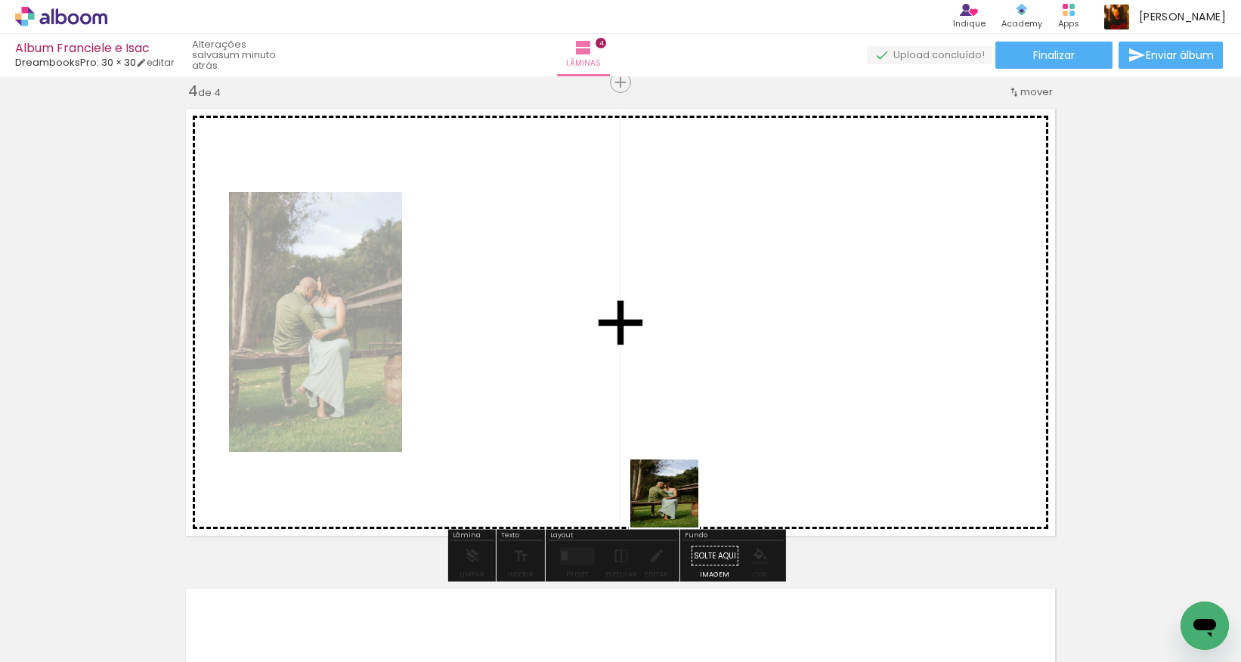
drag, startPoint x: 752, startPoint y: 610, endPoint x: 570, endPoint y: 406, distance: 272.9
click at [570, 406] on quentale-workspace at bounding box center [620, 331] width 1241 height 662
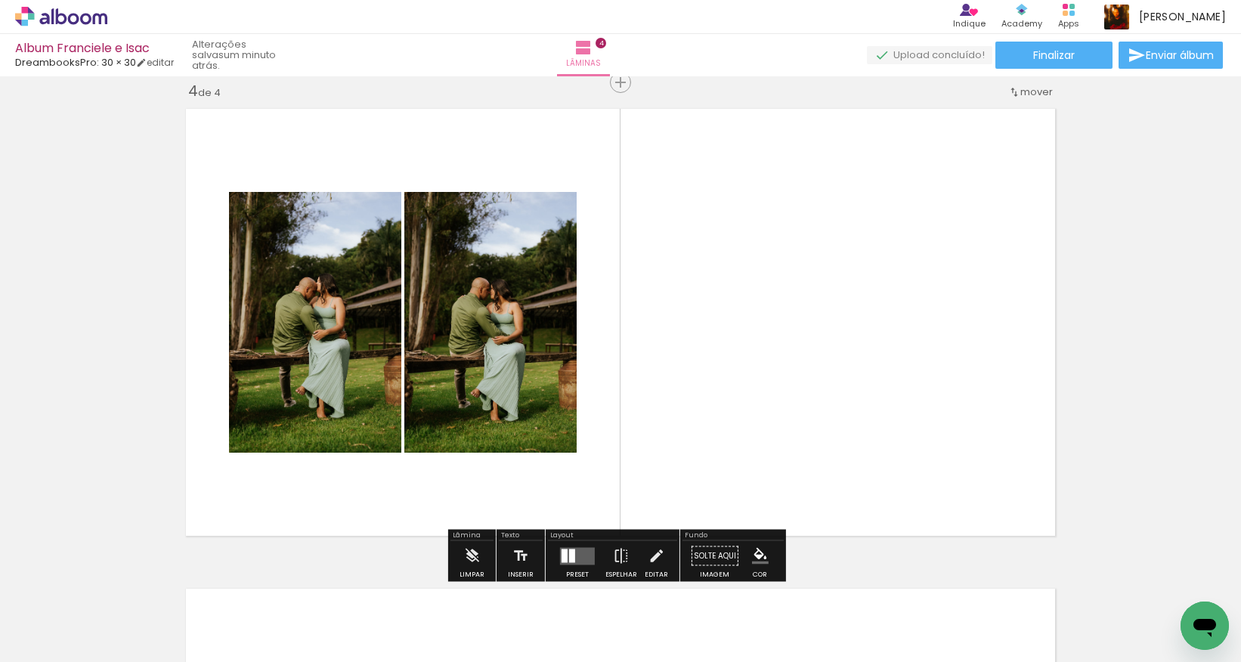
drag, startPoint x: 856, startPoint y: 605, endPoint x: 730, endPoint y: 388, distance: 250.9
click at [730, 388] on quentale-workspace at bounding box center [620, 331] width 1241 height 662
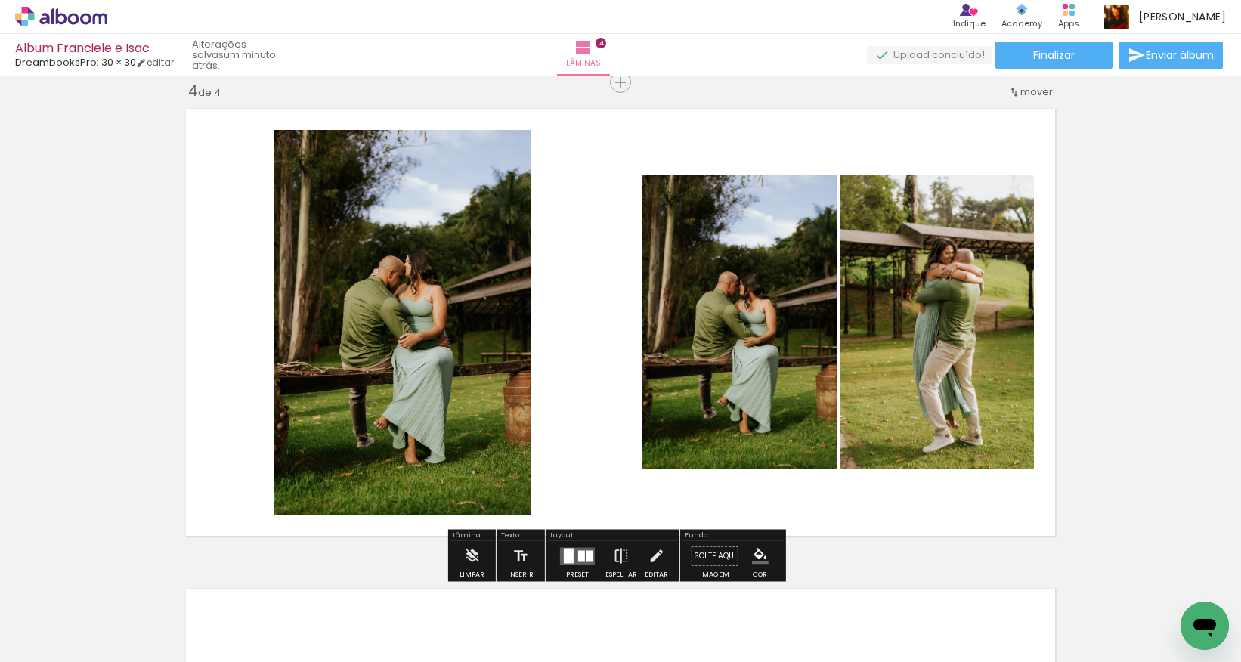
drag, startPoint x: 917, startPoint y: 598, endPoint x: 1007, endPoint y: 339, distance: 274.3
click at [991, 339] on quentale-workspace at bounding box center [620, 331] width 1241 height 662
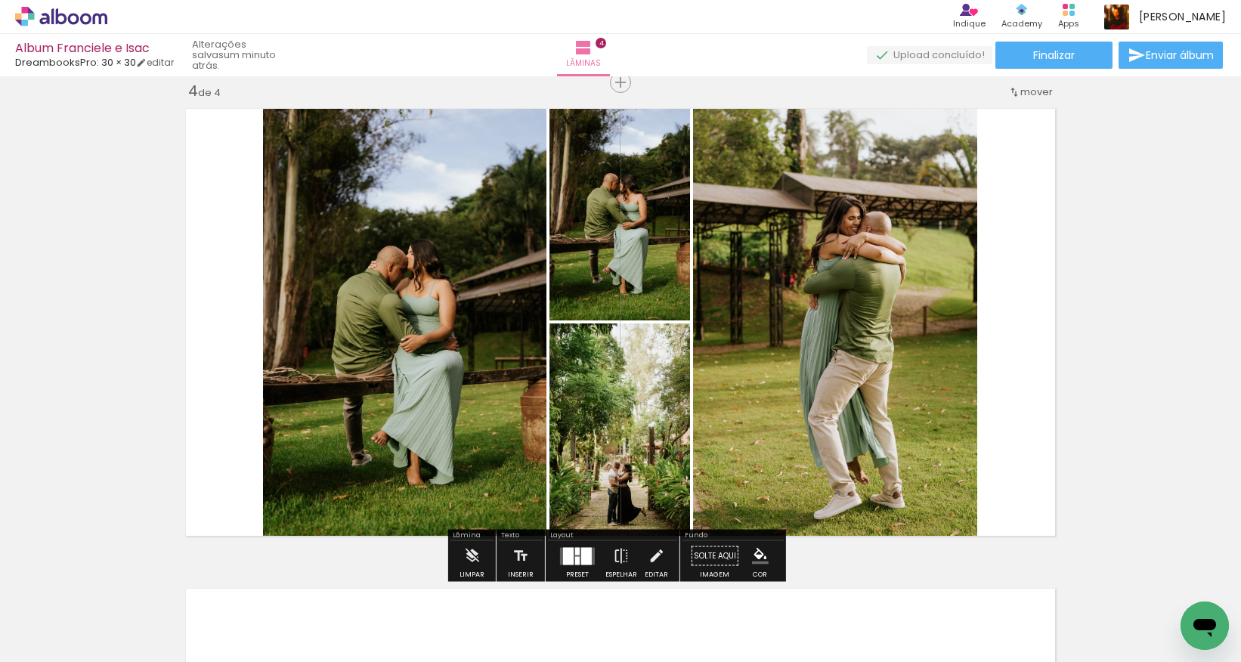
scroll to position [0, 660]
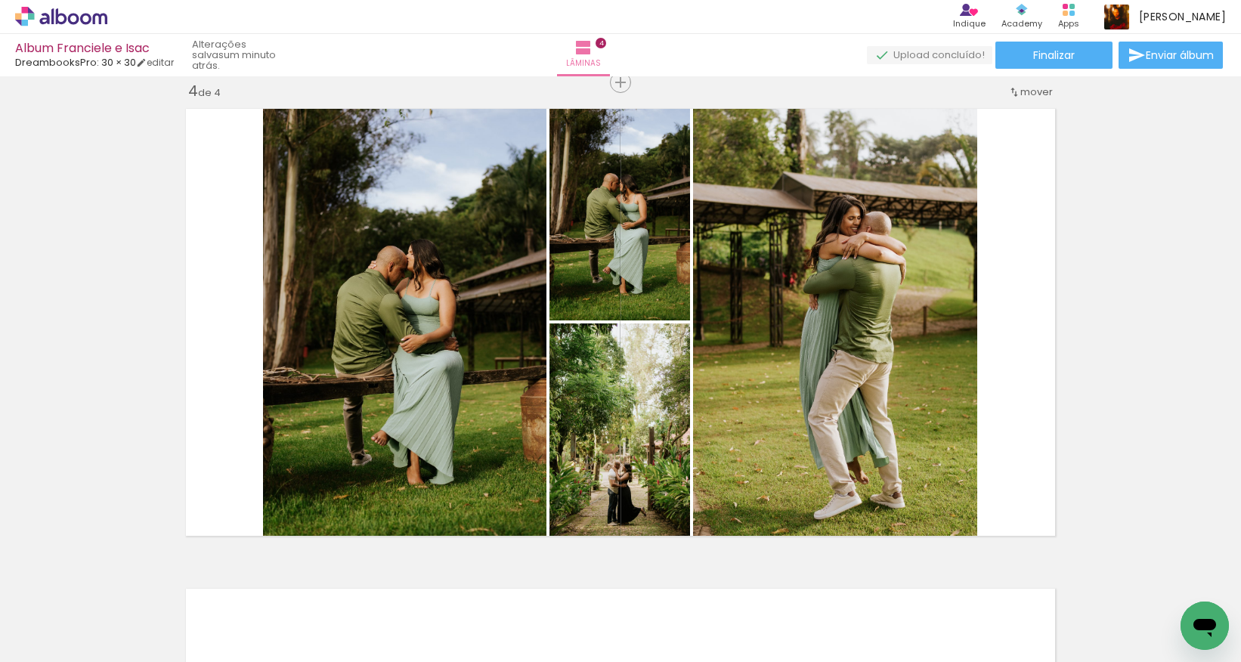
drag, startPoint x: 471, startPoint y: 655, endPoint x: 536, endPoint y: 654, distance: 65.0
click at [124, 492] on iron-horizontal-list at bounding box center [109, 614] width 30 height 94
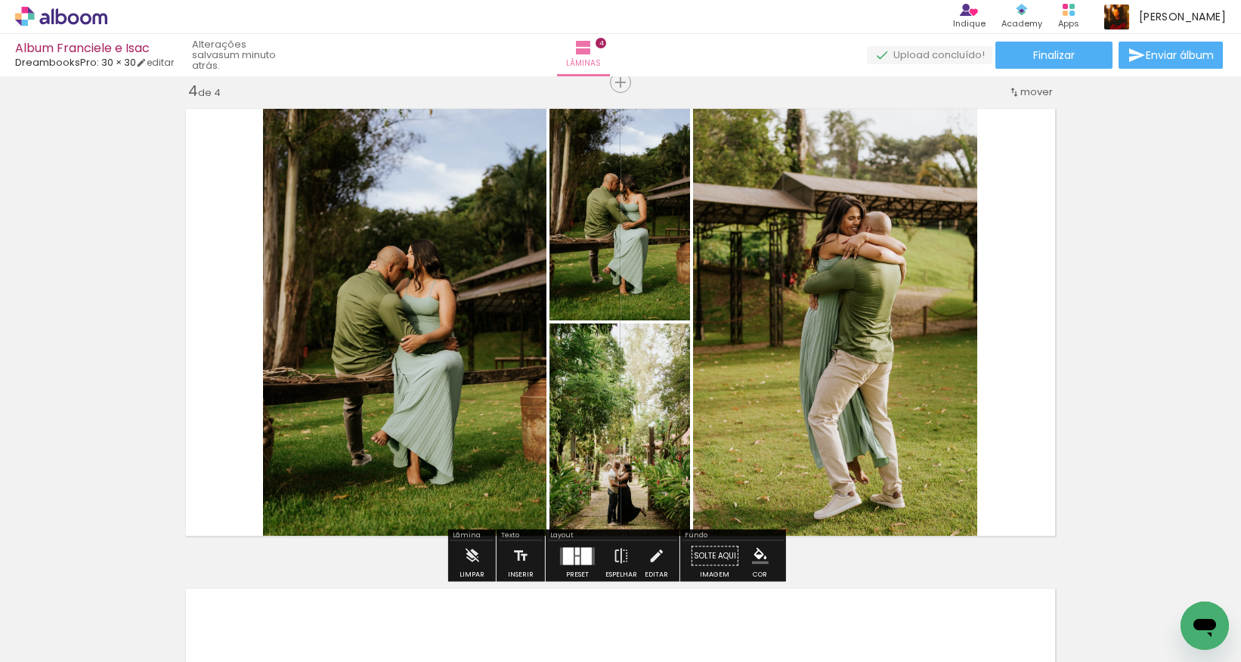
click at [575, 492] on div at bounding box center [577, 560] width 5 height 8
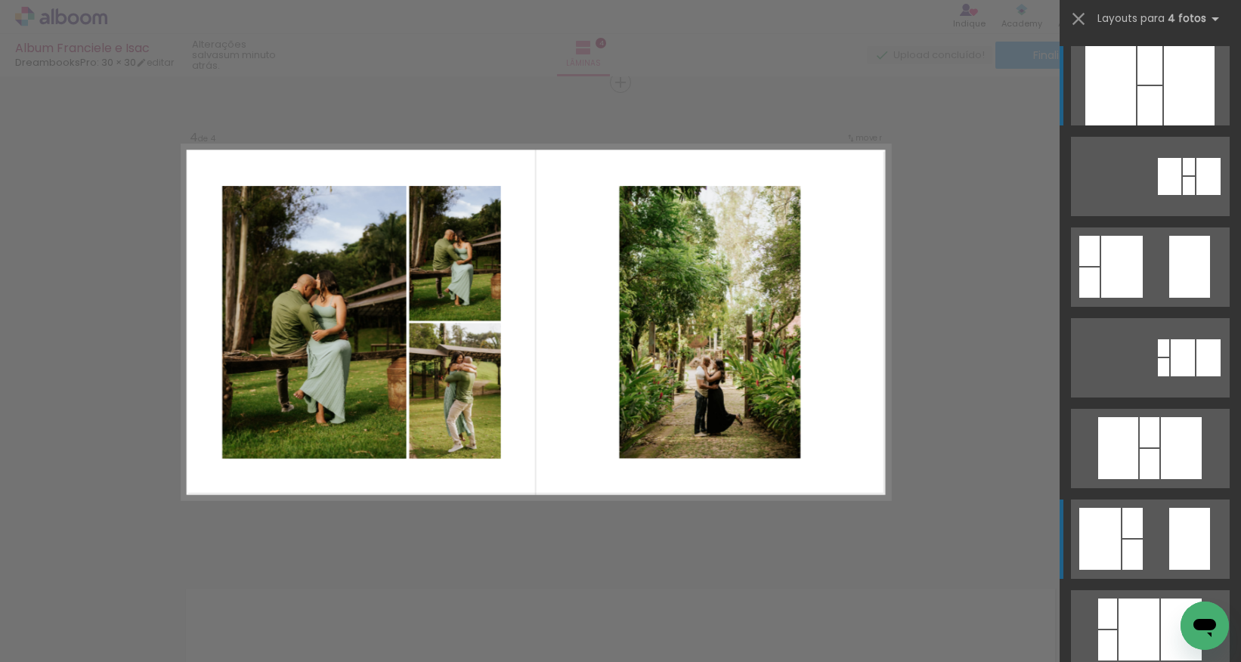
click at [991, 492] on quentale-layouter at bounding box center [1150, 538] width 159 height 79
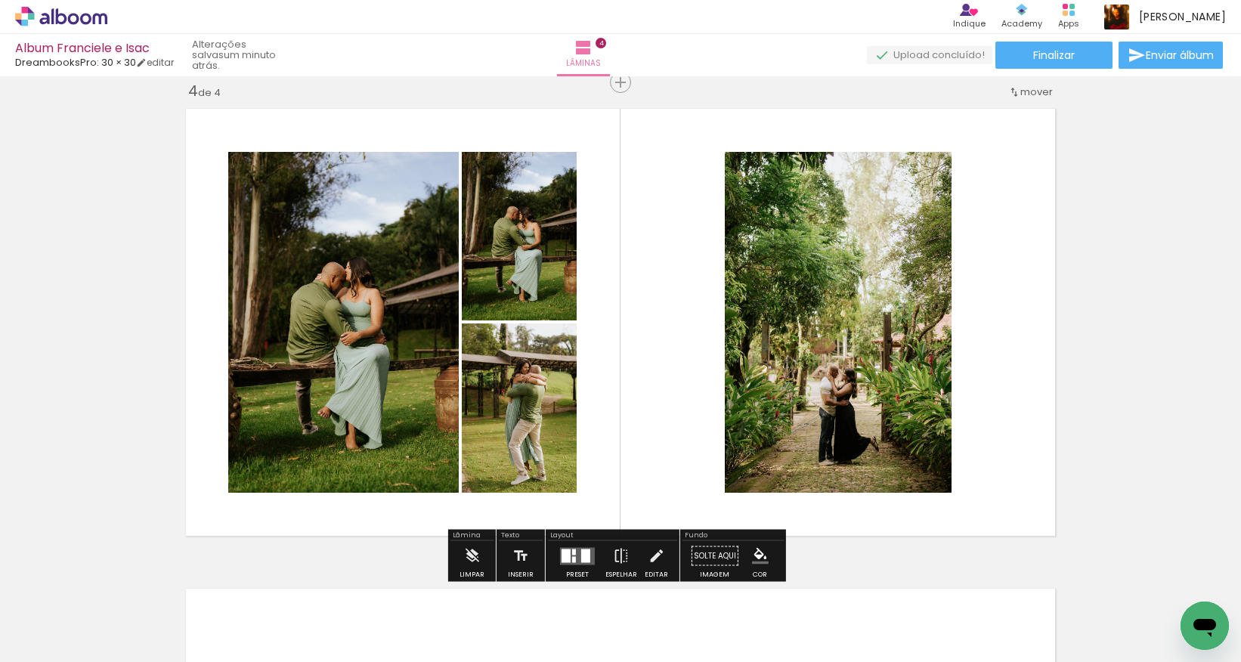
drag, startPoint x: 505, startPoint y: 414, endPoint x: 276, endPoint y: 353, distance: 237.0
click at [0, 0] on slot at bounding box center [0, 0] width 0 height 0
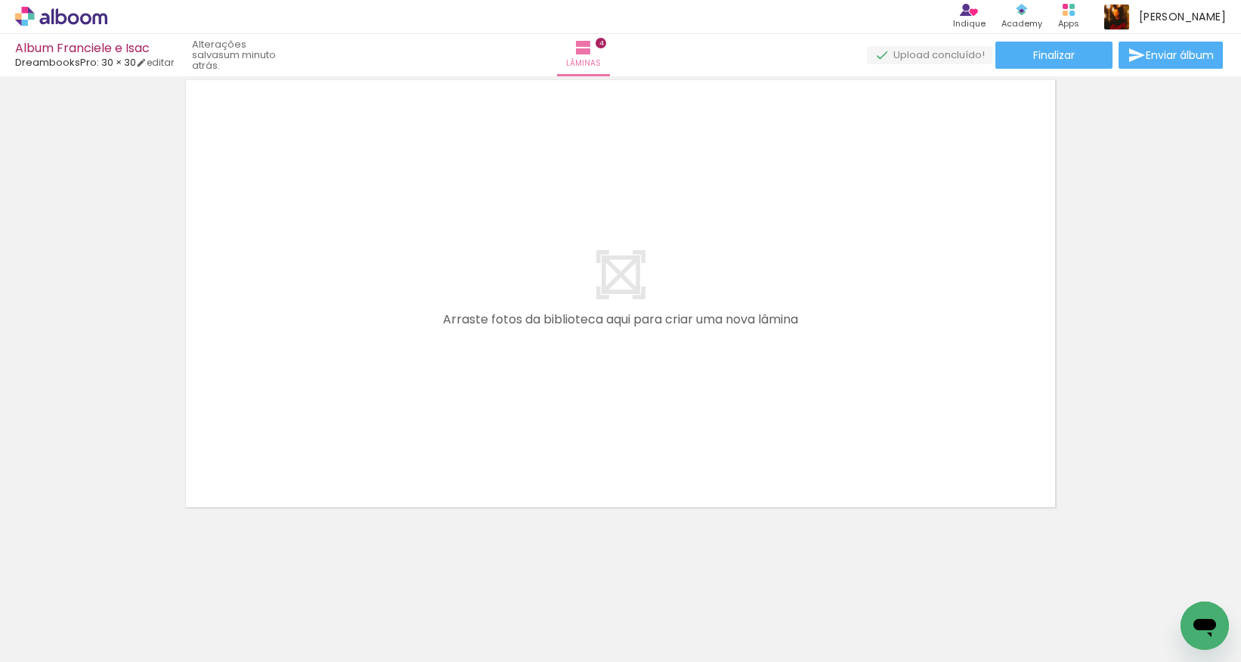
scroll to position [1964, 0]
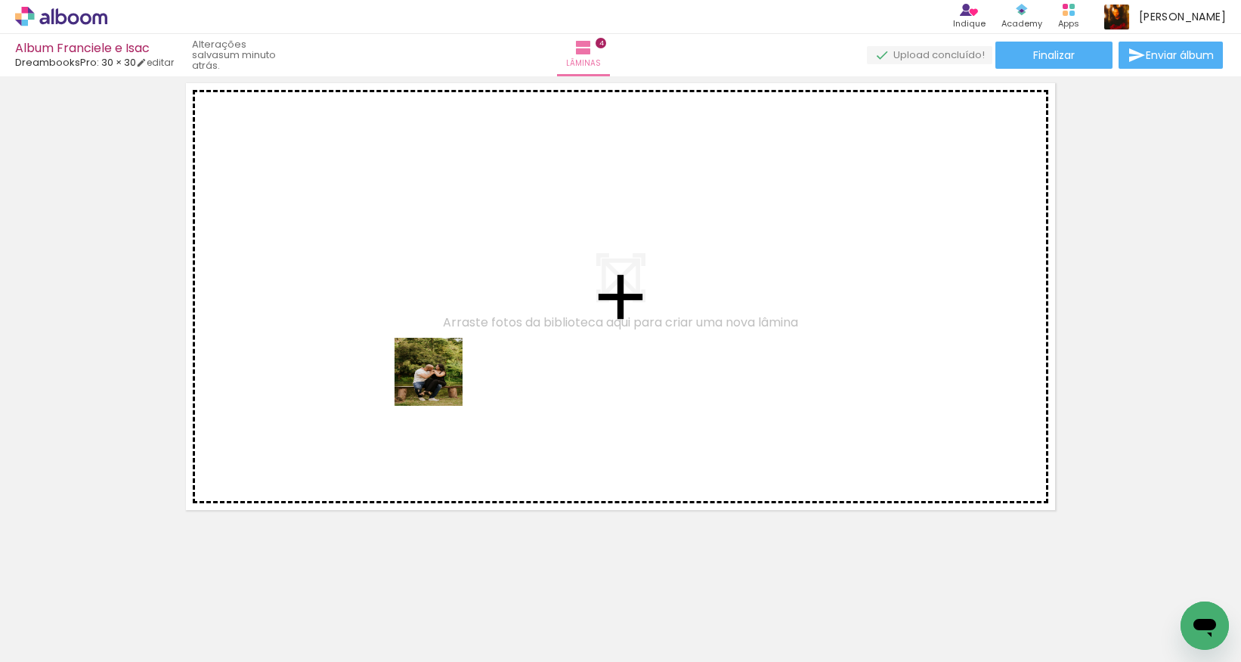
drag, startPoint x: 449, startPoint y: 402, endPoint x: 427, endPoint y: 355, distance: 51.7
click at [427, 355] on quentale-workspace at bounding box center [620, 331] width 1241 height 662
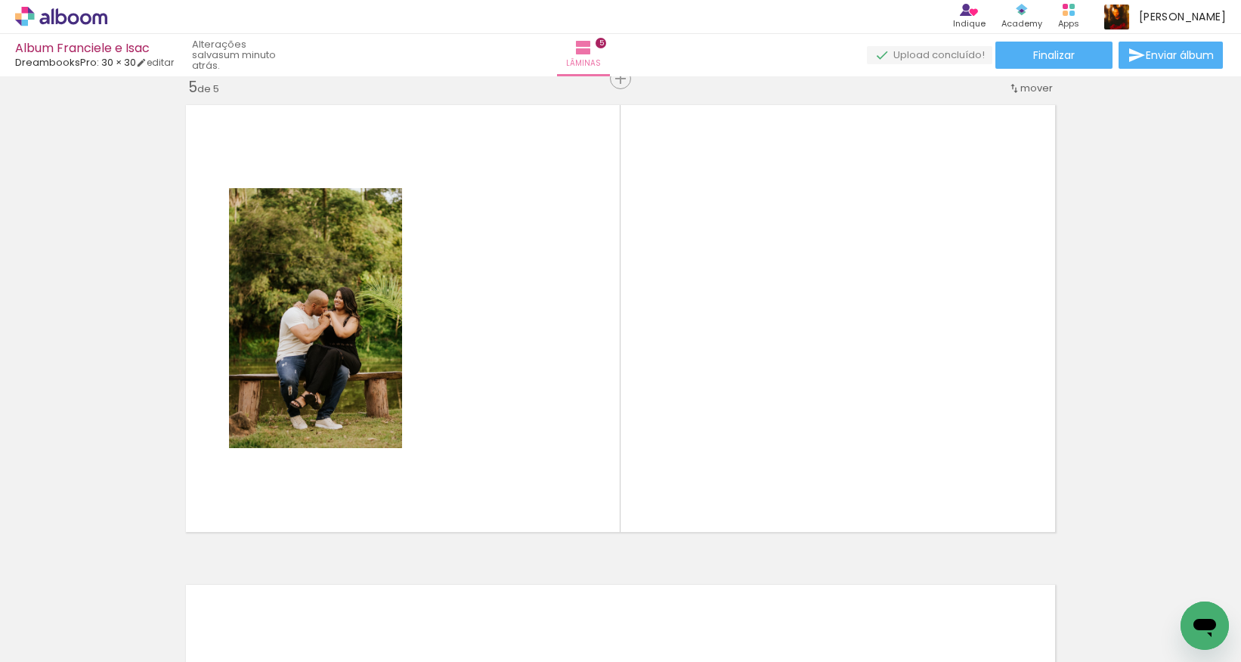
scroll to position [1938, 0]
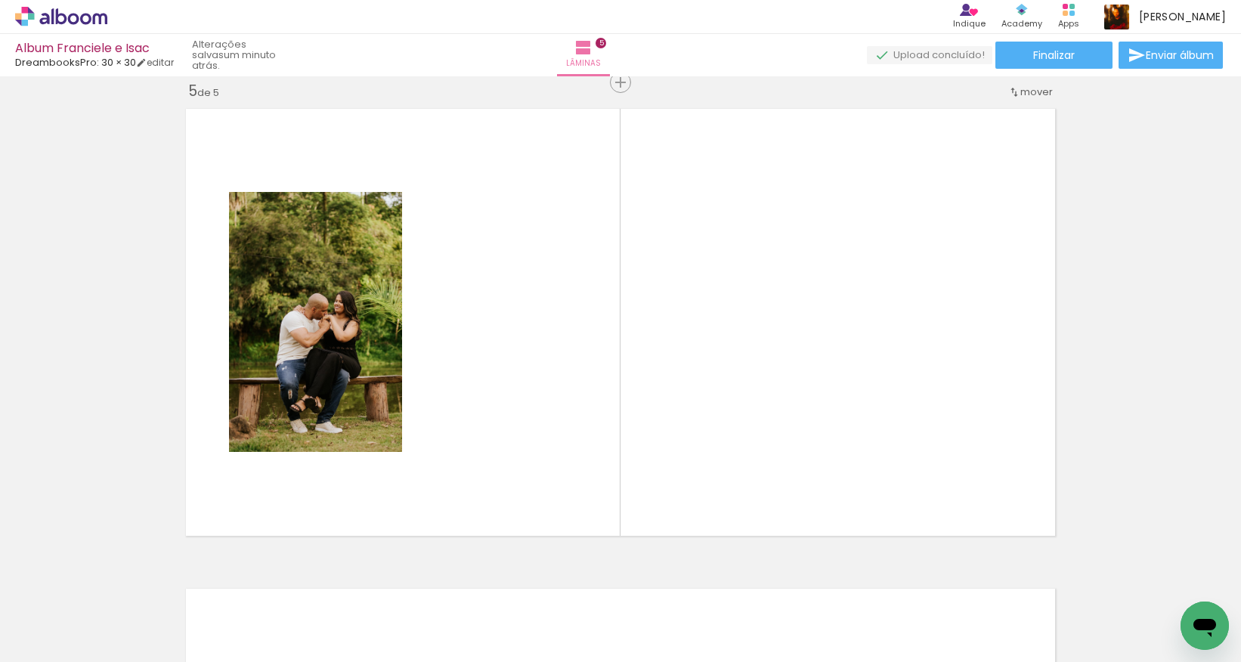
drag, startPoint x: 601, startPoint y: 616, endPoint x: 500, endPoint y: 402, distance: 236.6
click at [500, 402] on quentale-workspace at bounding box center [620, 331] width 1241 height 662
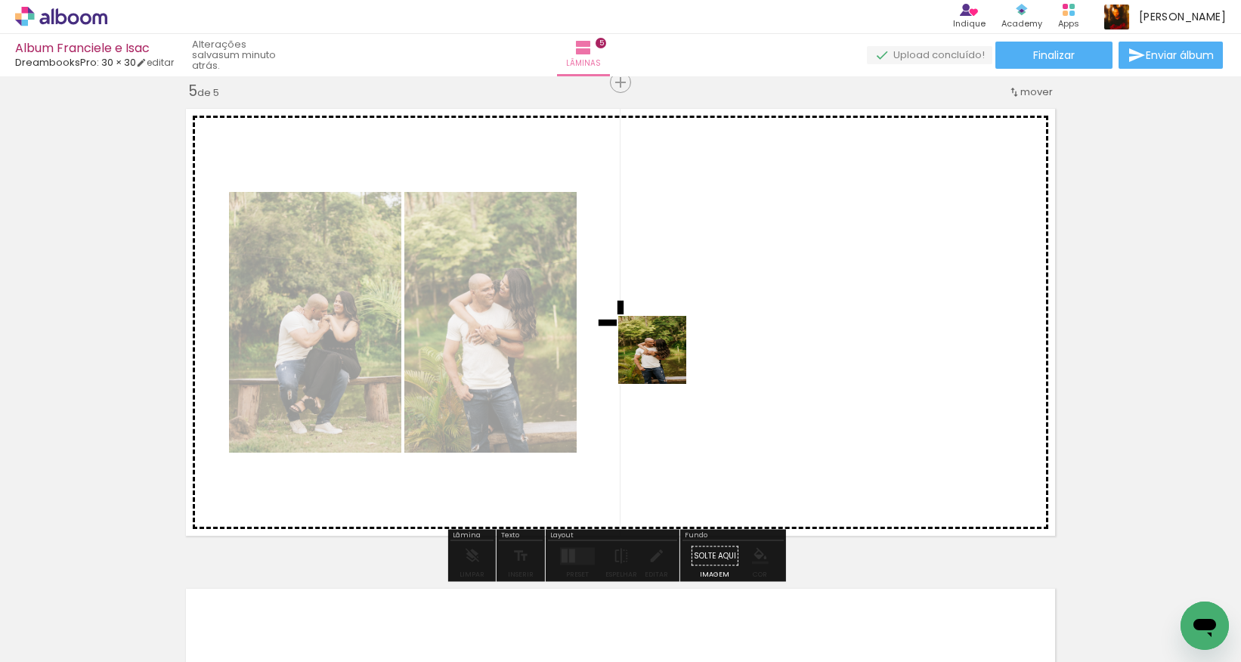
drag, startPoint x: 689, startPoint y: 592, endPoint x: 666, endPoint y: 357, distance: 236.1
click at [666, 357] on quentale-workspace at bounding box center [620, 331] width 1241 height 662
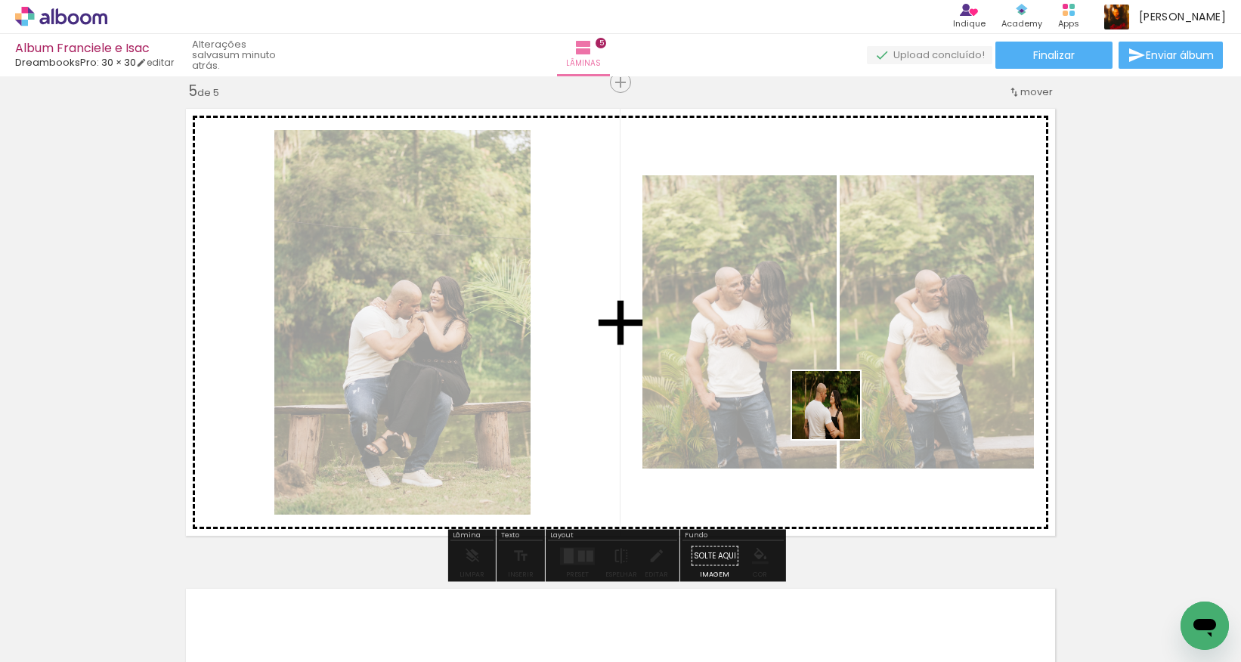
drag, startPoint x: 780, startPoint y: 612, endPoint x: 845, endPoint y: 354, distance: 266.6
click at [845, 354] on quentale-workspace at bounding box center [620, 331] width 1241 height 662
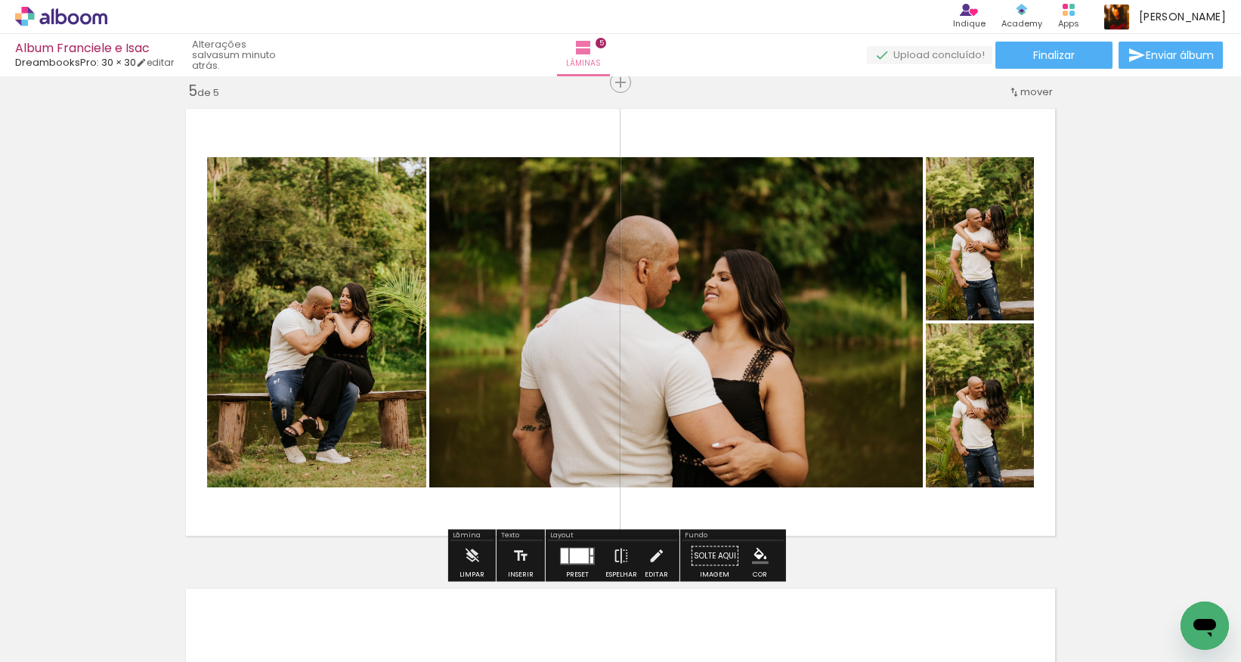
drag, startPoint x: 840, startPoint y: 595, endPoint x: 905, endPoint y: 347, distance: 256.2
click at [905, 347] on quentale-workspace at bounding box center [620, 331] width 1241 height 662
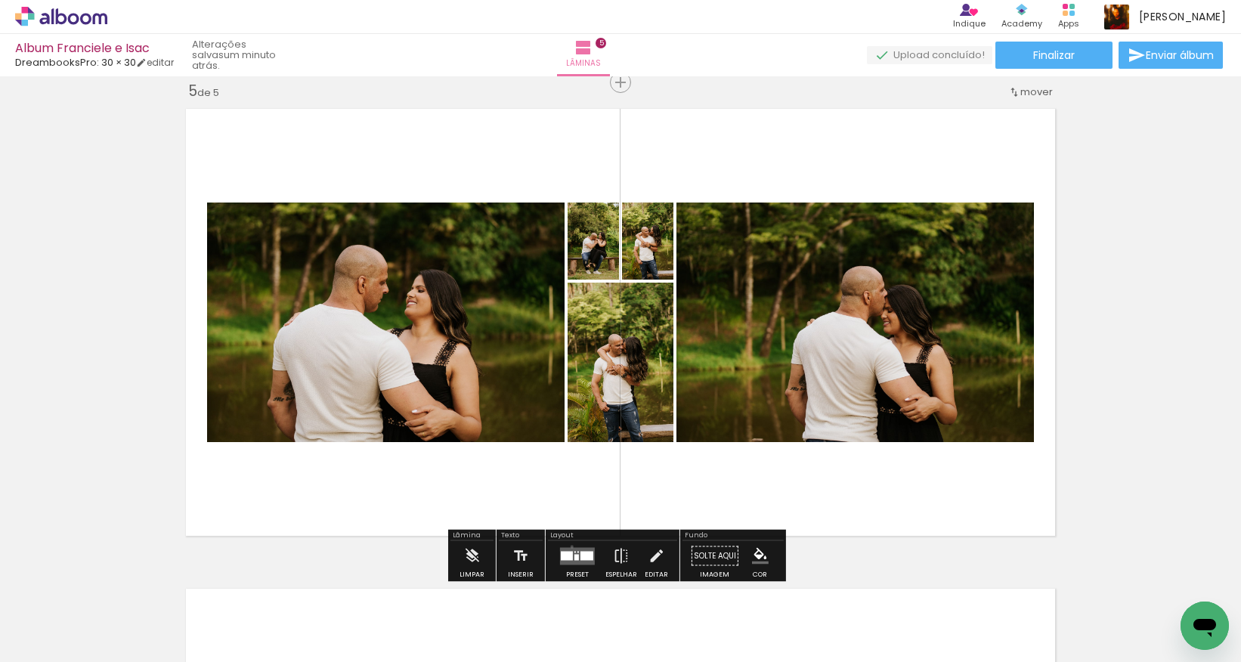
click at [568, 492] on div at bounding box center [577, 556] width 41 height 30
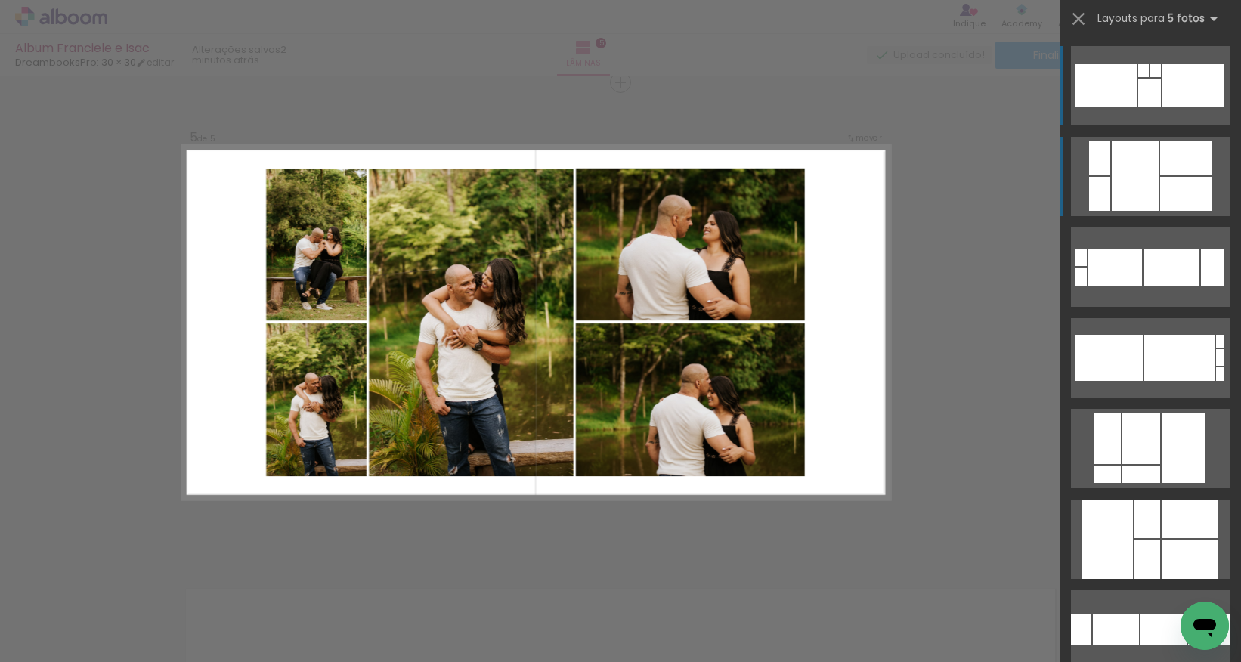
click at [991, 189] on div at bounding box center [1185, 194] width 51 height 34
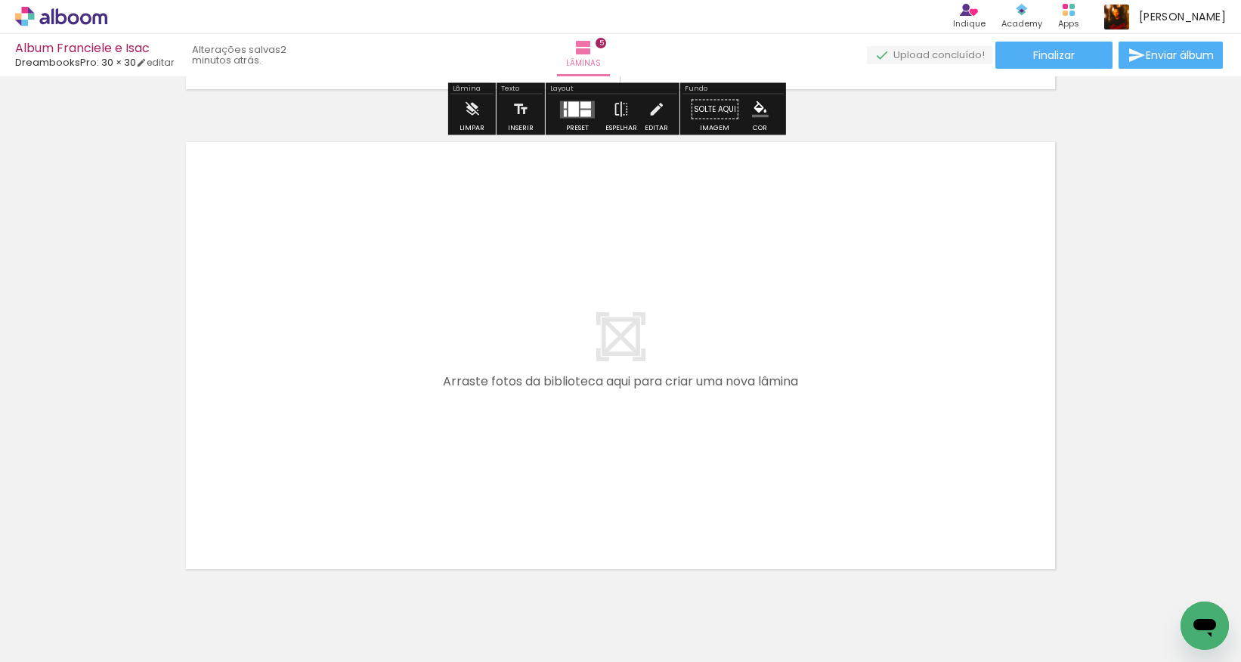
scroll to position [2446, 0]
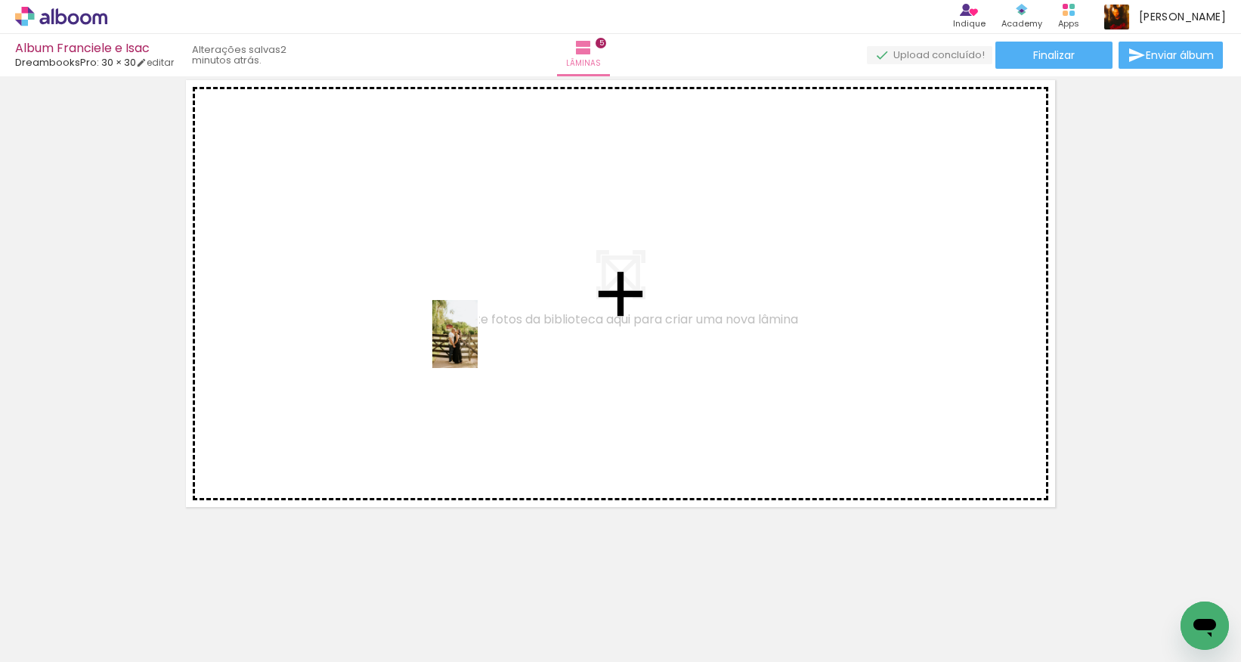
drag, startPoint x: 799, startPoint y: 521, endPoint x: 477, endPoint y: 345, distance: 365.8
click at [477, 345] on quentale-workspace at bounding box center [620, 331] width 1241 height 662
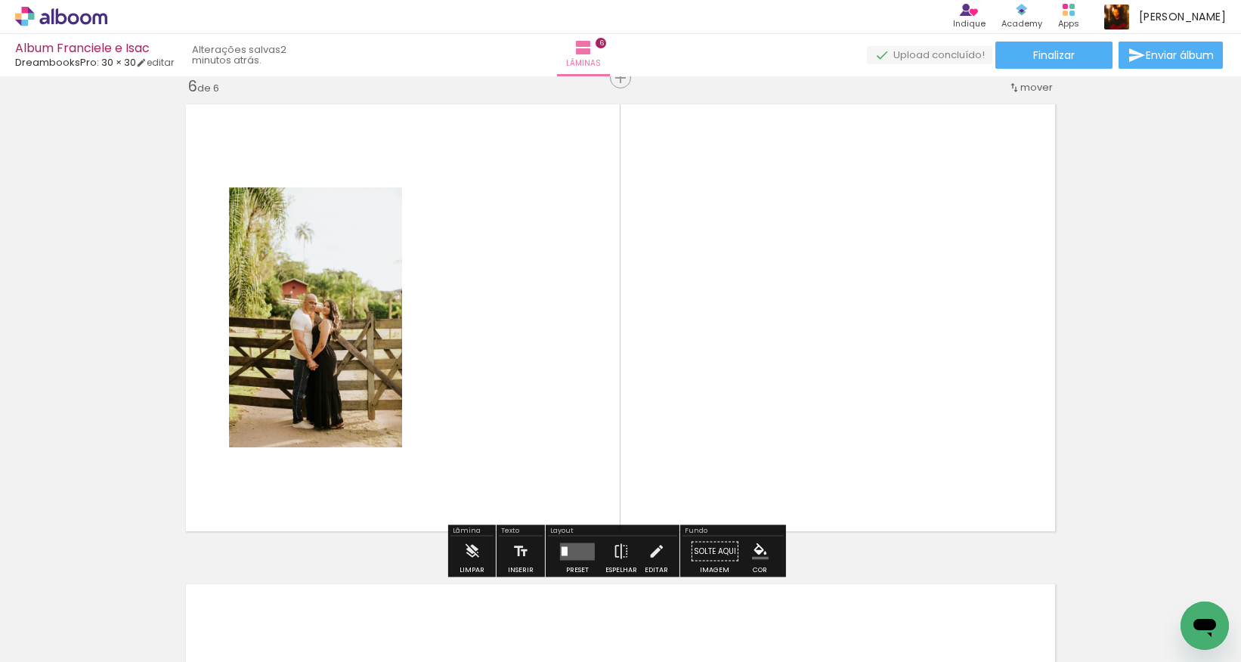
scroll to position [2418, 0]
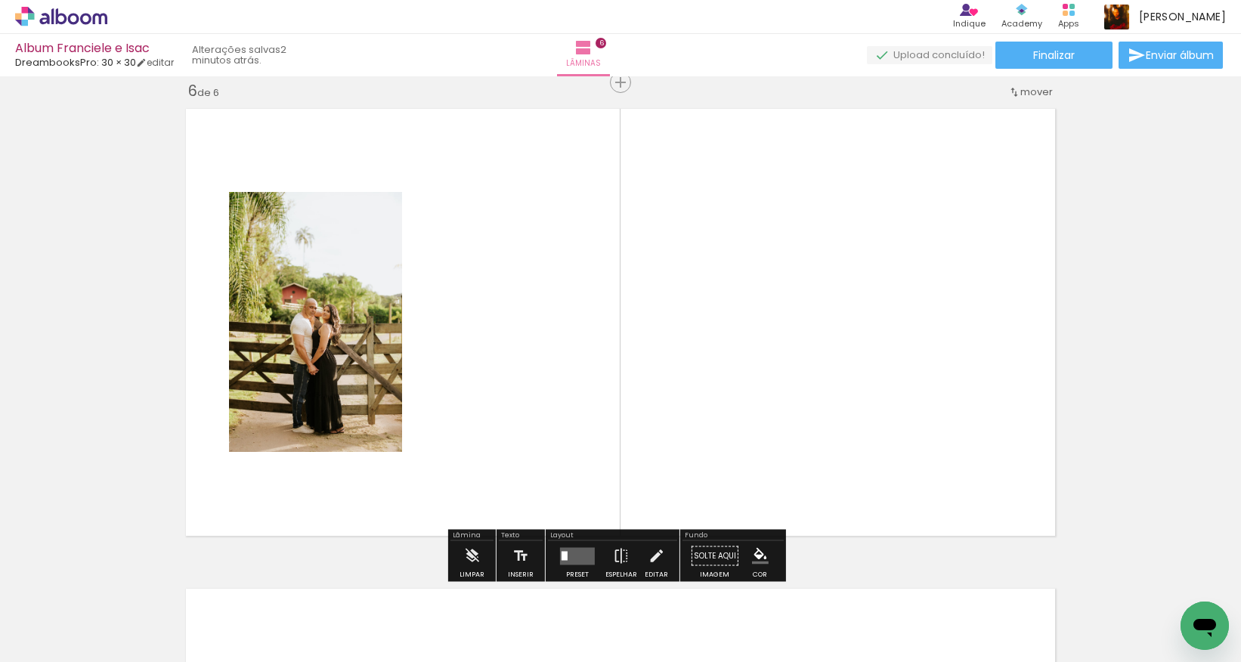
drag, startPoint x: 1006, startPoint y: 609, endPoint x: 635, endPoint y: 383, distance: 434.3
click at [635, 383] on quentale-workspace at bounding box center [620, 331] width 1241 height 662
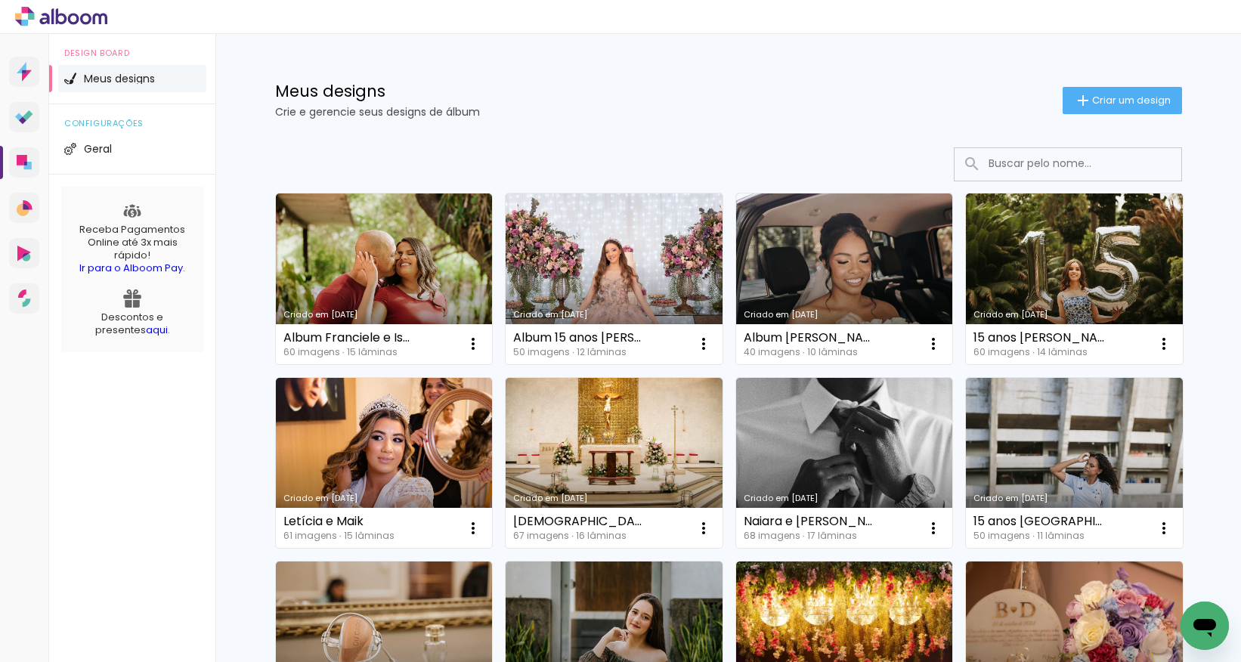
click at [394, 263] on link "Criado em 09/09/25" at bounding box center [384, 278] width 217 height 171
